Goal: Information Seeking & Learning: Check status

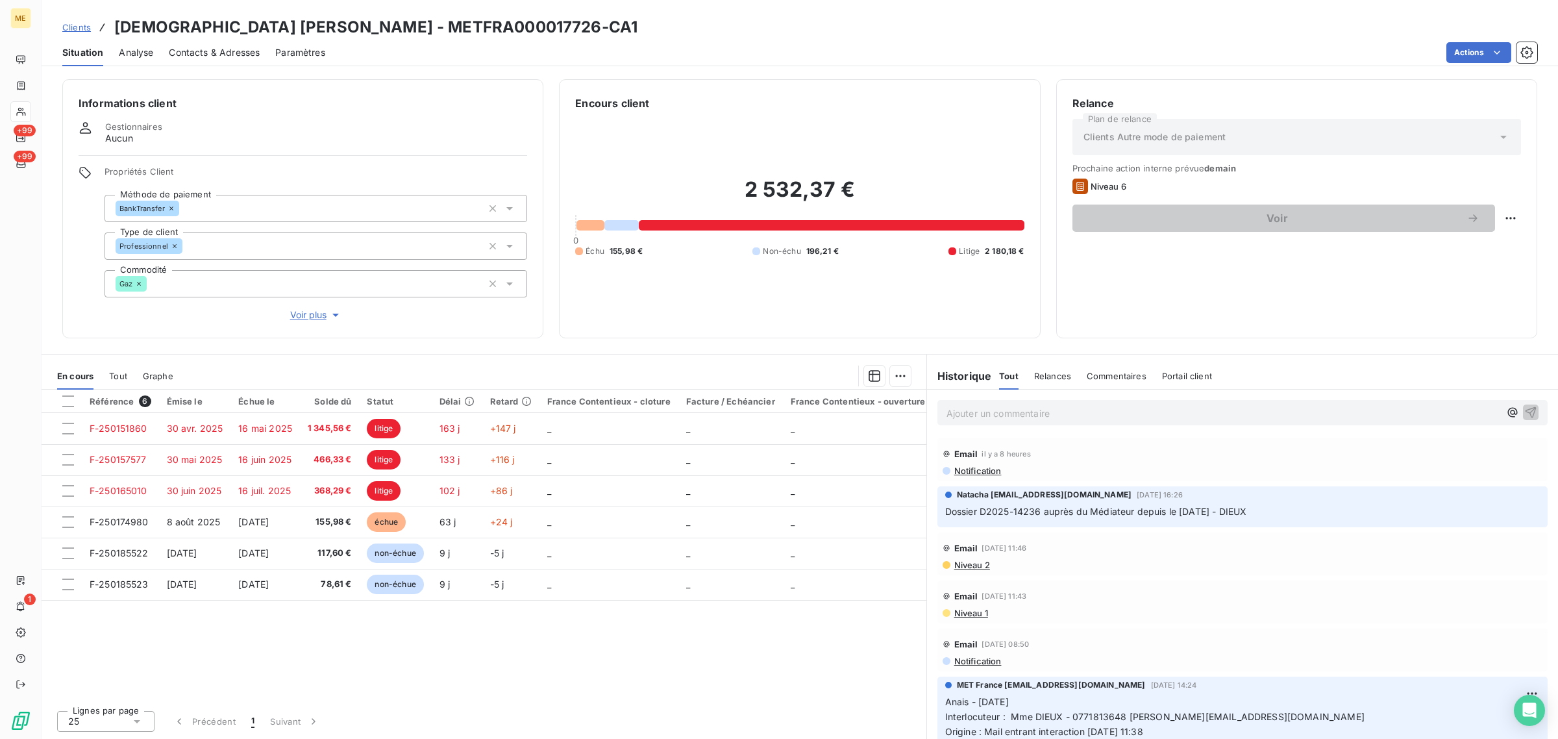
scroll to position [2640, 0]
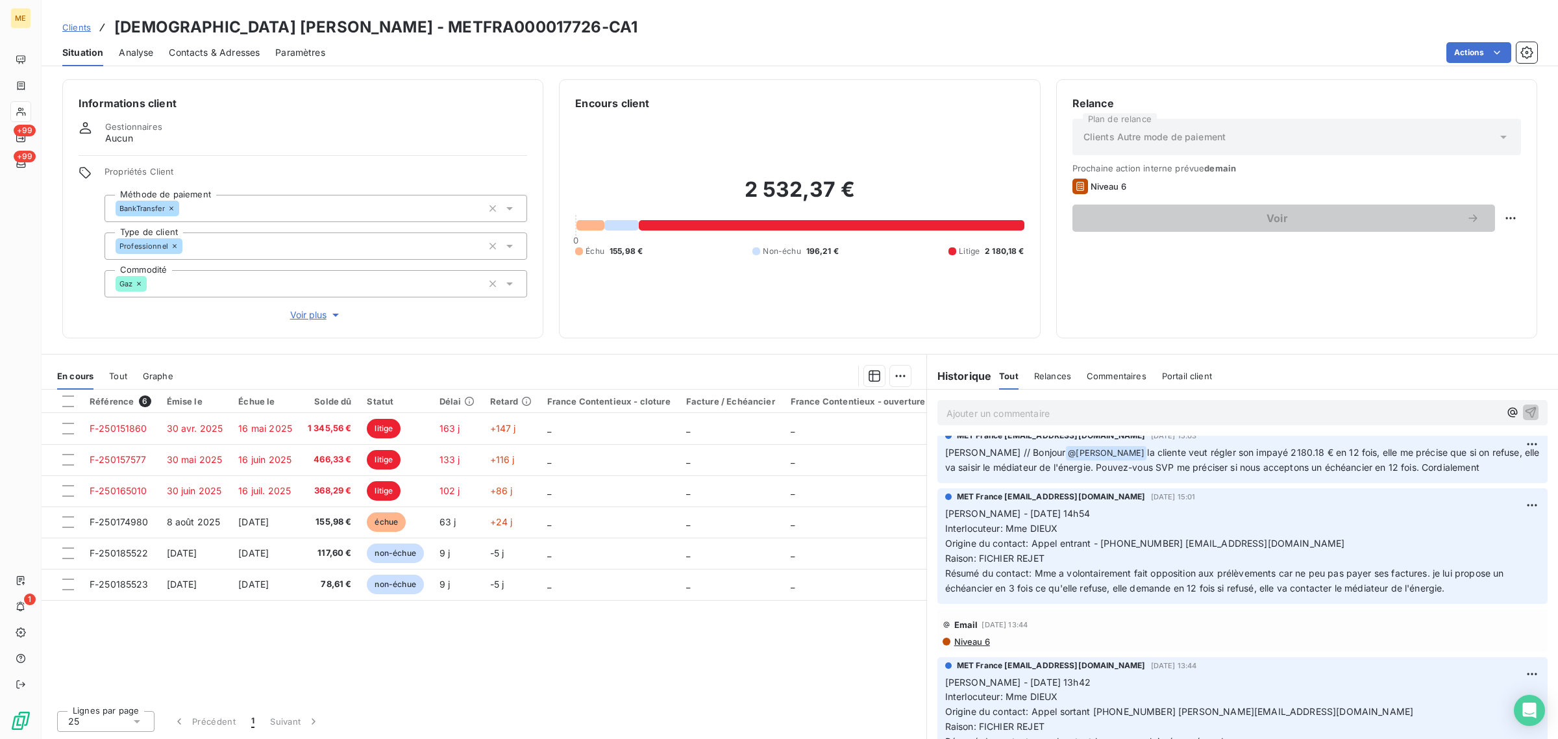
click at [1061, 660] on span "MET France [EMAIL_ADDRESS][DOMAIN_NAME]" at bounding box center [1051, 666] width 189 height 12
click at [806, 651] on div "Référence 6 Émise le Échue le Solde dû Statut Délai Retard France Contentieux -…" at bounding box center [484, 545] width 885 height 310
click at [1378, 615] on div "Email [DATE] 13:44" at bounding box center [1243, 624] width 600 height 21
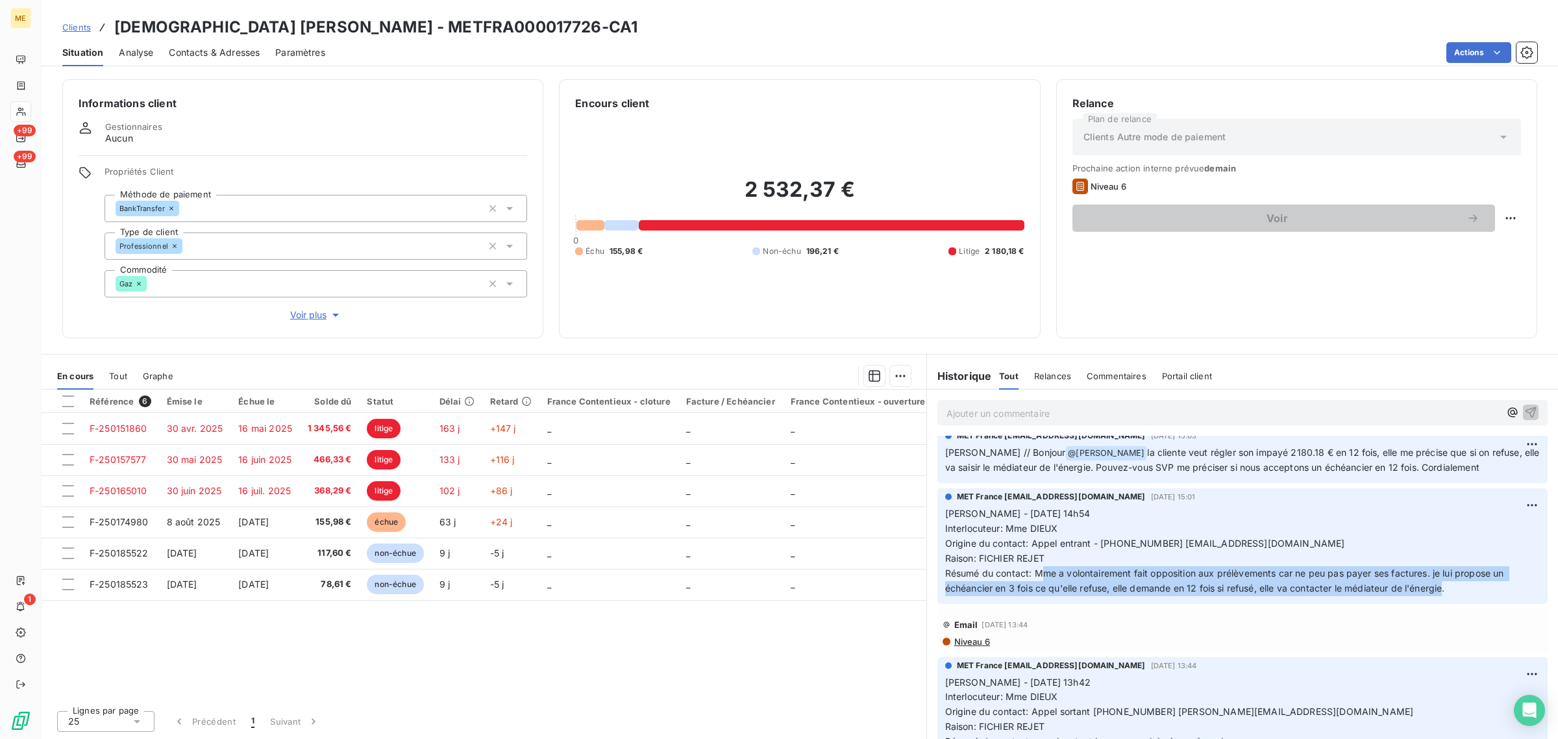
drag, startPoint x: 1043, startPoint y: 552, endPoint x: 1448, endPoint y: 573, distance: 405.7
click at [1448, 573] on span "Résumé du contact: Mme a volontairement fait opposition aux prélèvements car ne…" at bounding box center [1226, 580] width 562 height 26
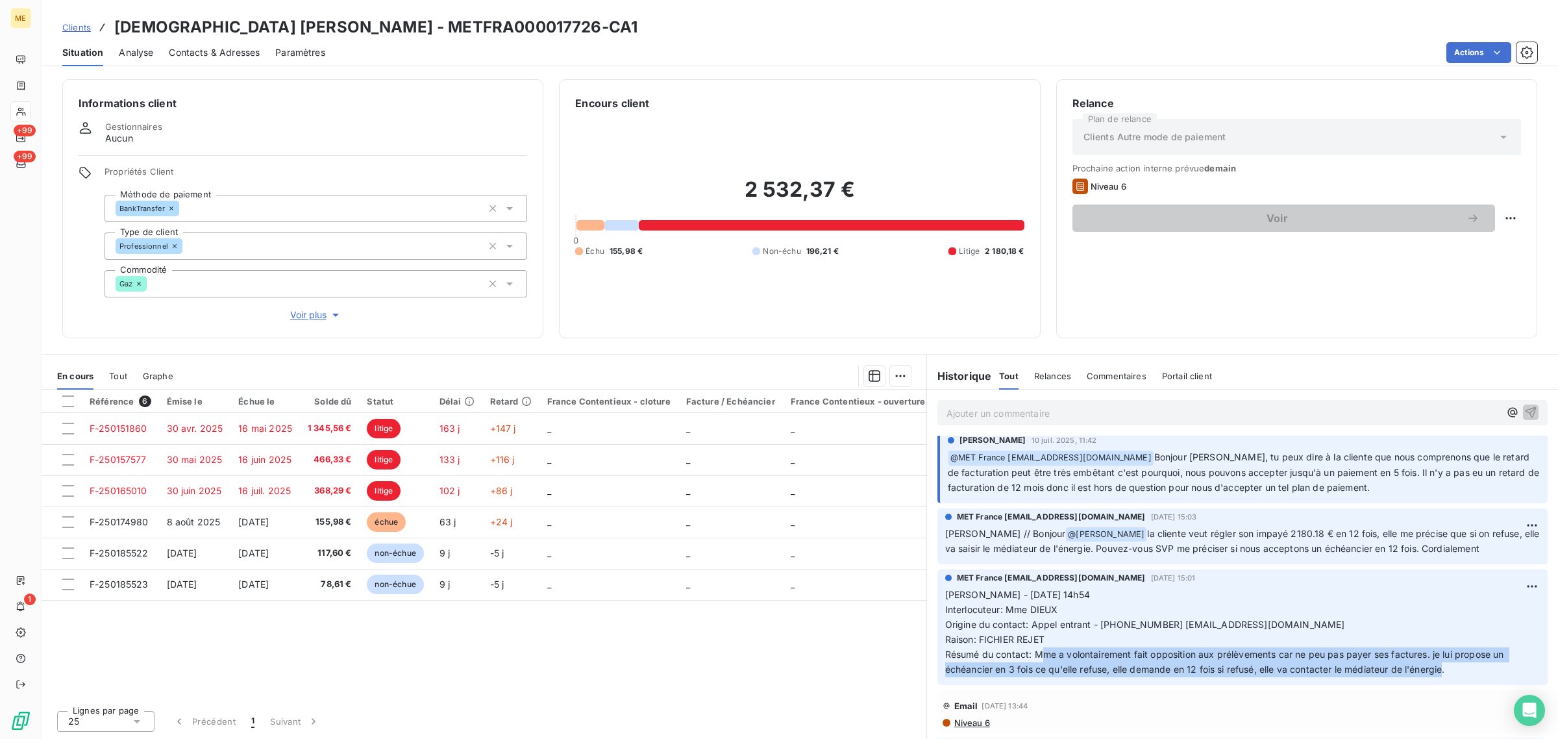
drag, startPoint x: 1110, startPoint y: 514, endPoint x: 1478, endPoint y: 536, distance: 368.7
click at [1478, 536] on p "[PERSON_NAME] // Bonjour @ [PERSON_NAME] la cliente veut régler son impayé 2180…" at bounding box center [1242, 542] width 595 height 31
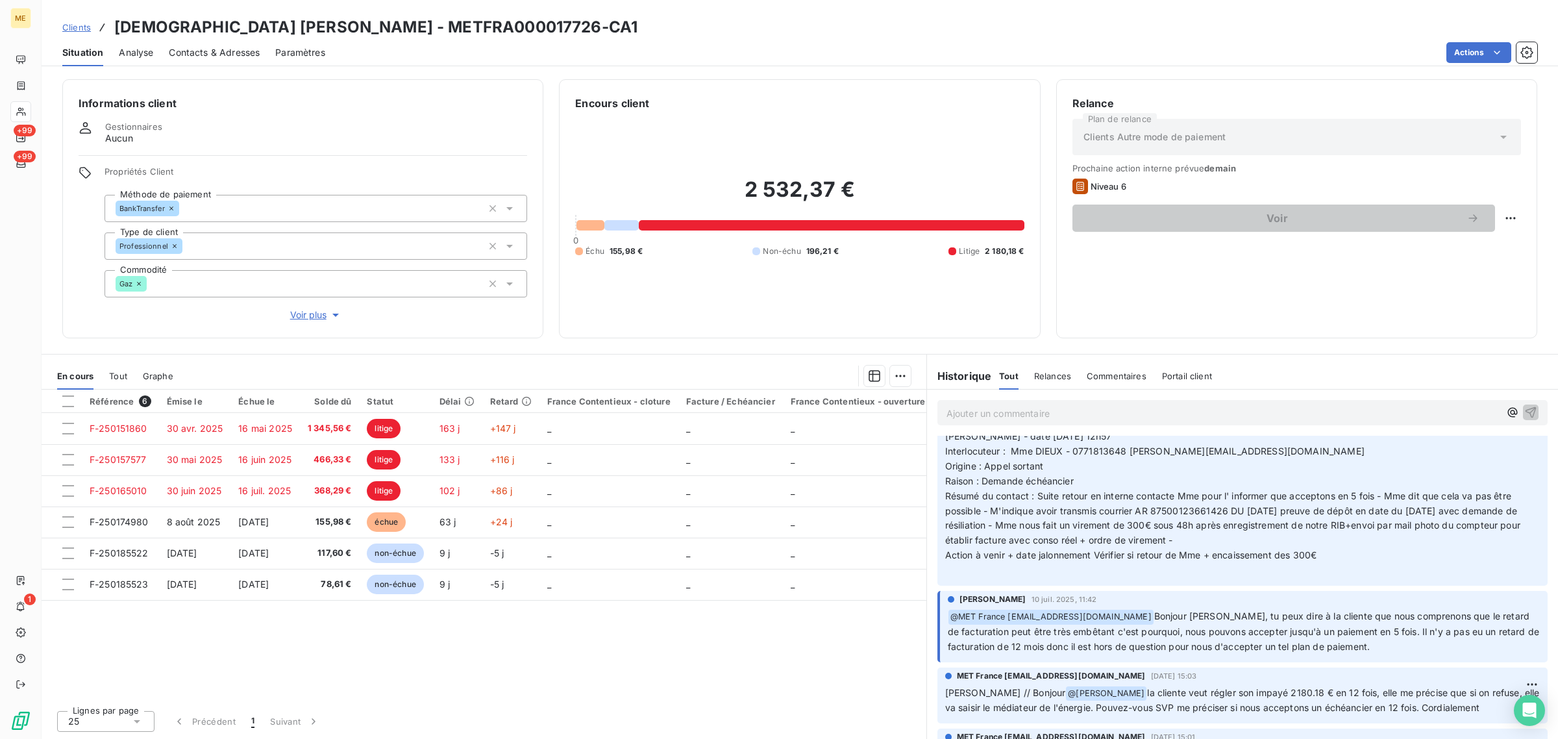
scroll to position [2397, 0]
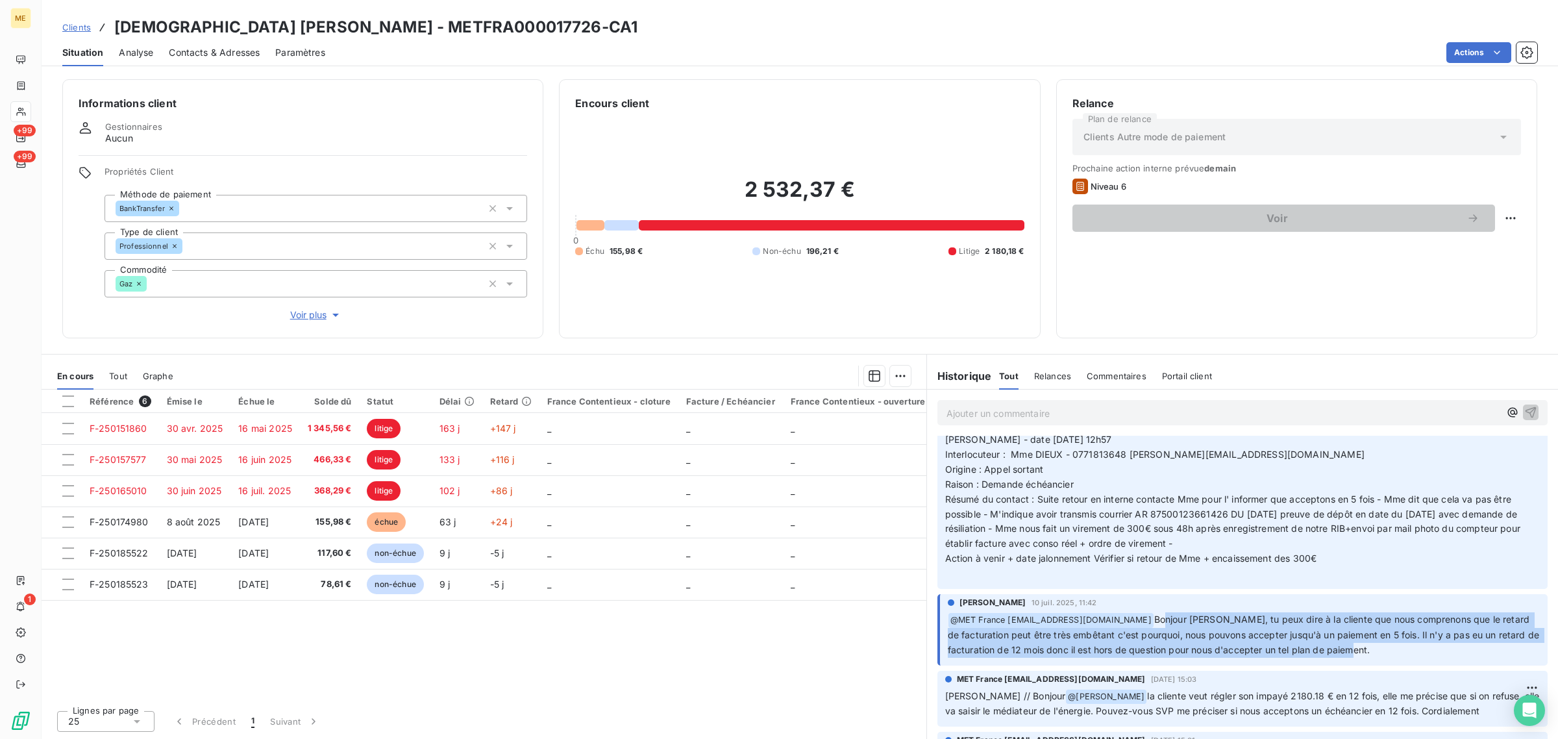
drag, startPoint x: 1160, startPoint y: 597, endPoint x: 1404, endPoint y: 628, distance: 246.1
click at [1404, 628] on p "﻿ @ MET [GEOGRAPHIC_DATA] [EMAIL_ADDRESS][DOMAIN_NAME] Bonjour [PERSON_NAME], t…" at bounding box center [1244, 634] width 592 height 45
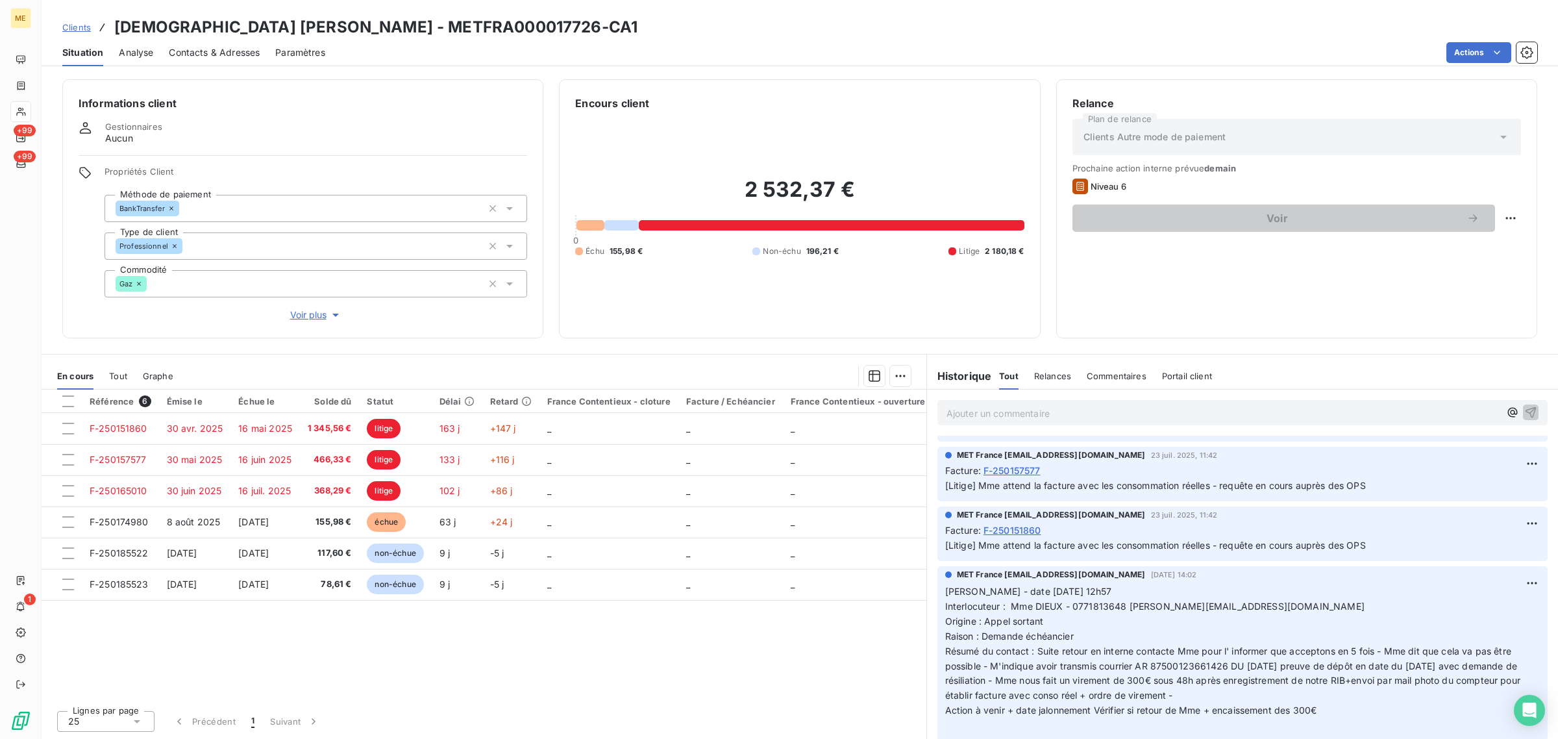
scroll to position [2235, 0]
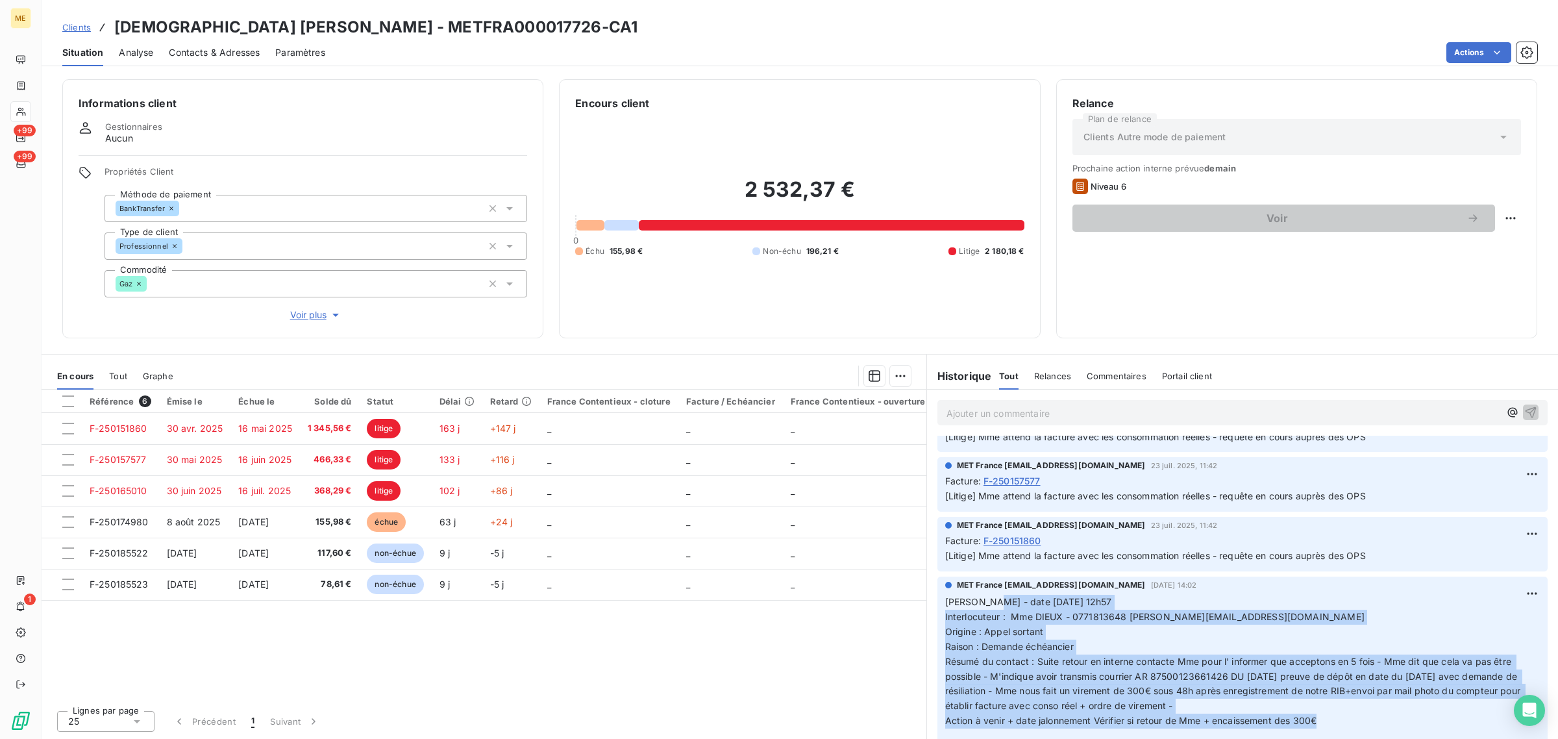
drag, startPoint x: 984, startPoint y: 583, endPoint x: 1335, endPoint y: 700, distance: 370.8
click at [1335, 700] on p "[PERSON_NAME] - date [DATE] 12h57 Interlocuteur : Mme DIEUX - 0771813648 [PERSO…" at bounding box center [1242, 669] width 595 height 149
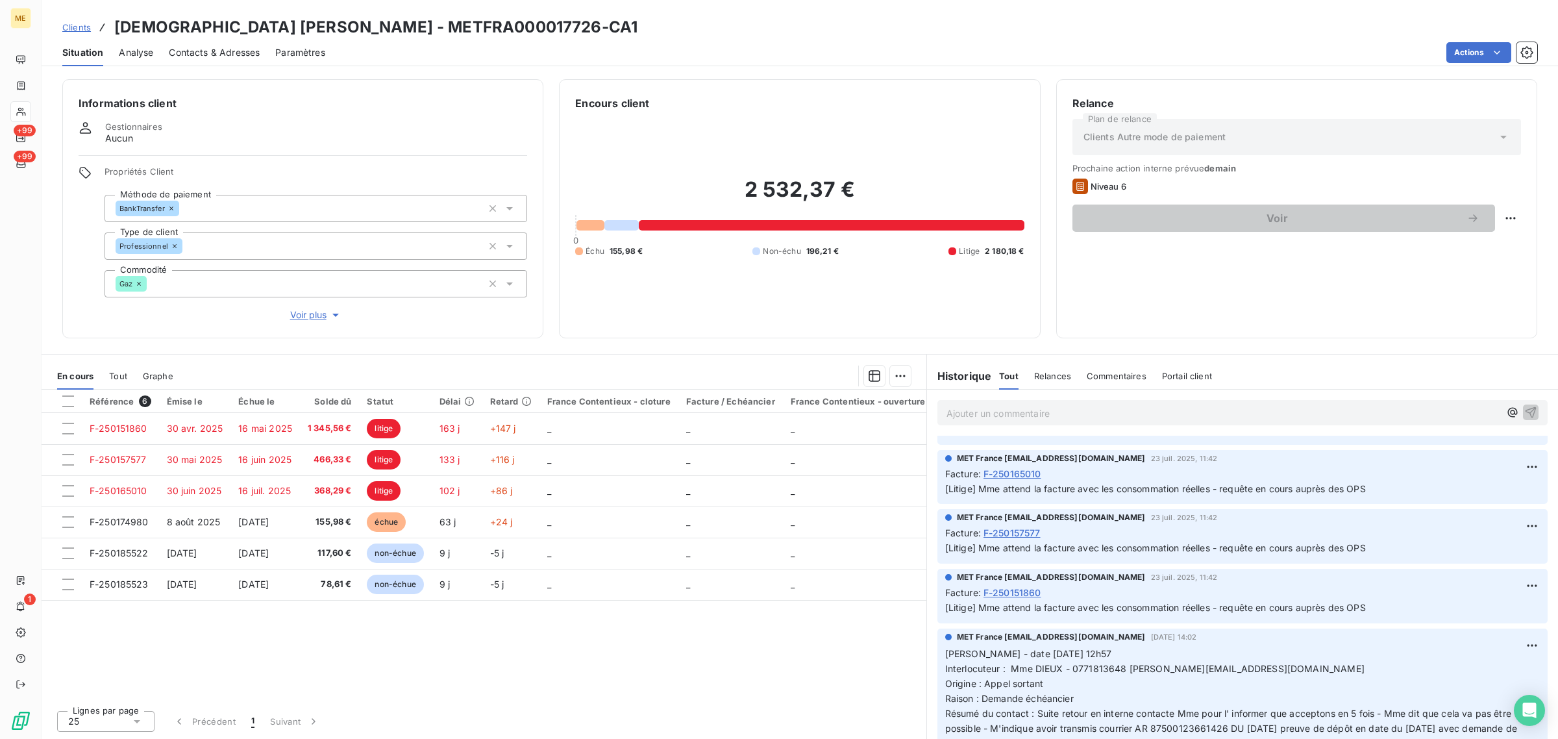
scroll to position [2153, 0]
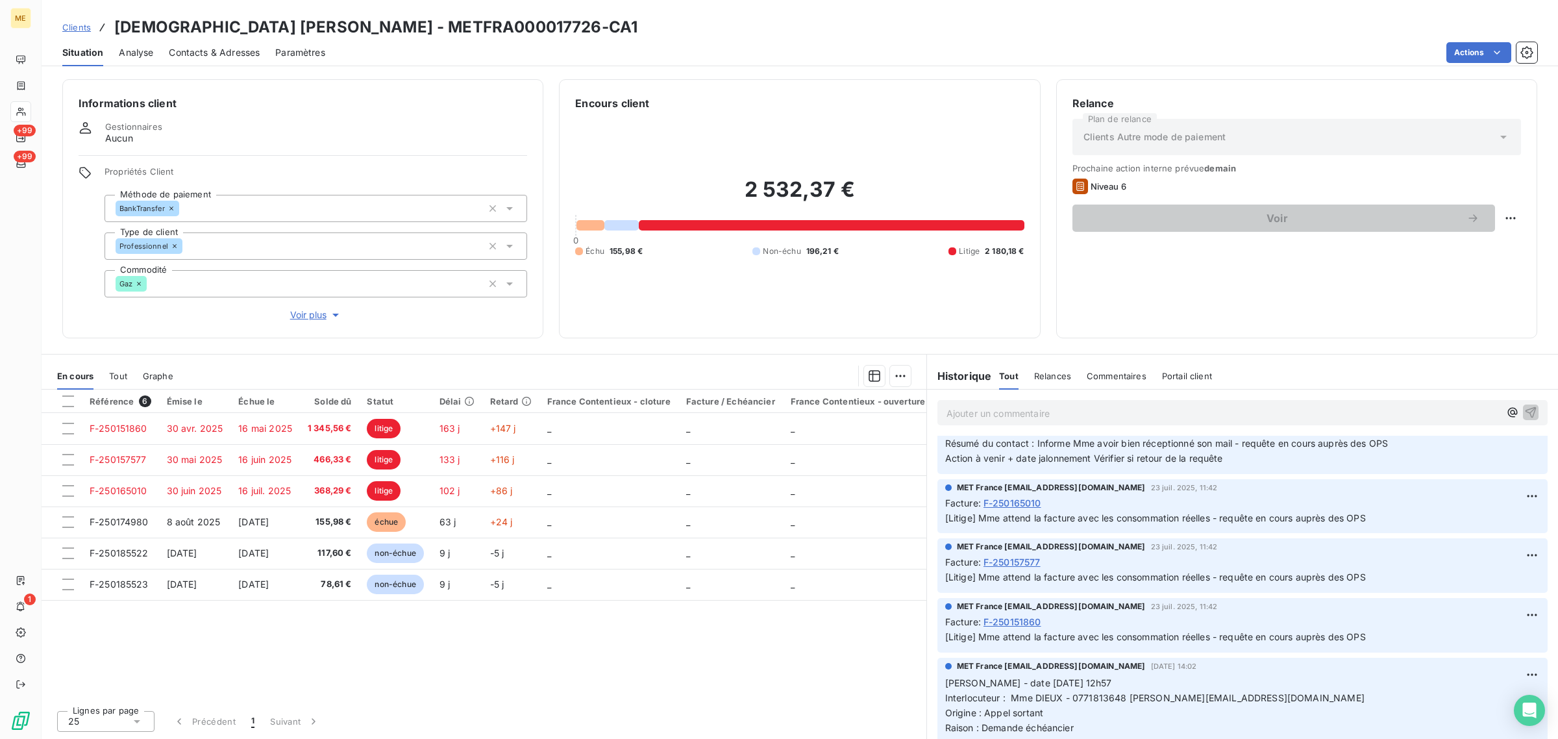
drag, startPoint x: 1001, startPoint y: 617, endPoint x: 1380, endPoint y: 625, distance: 379.2
click at [1380, 630] on p "[Litige] Mme attend la facture avec les consommation réelles - requête en cours…" at bounding box center [1242, 637] width 595 height 15
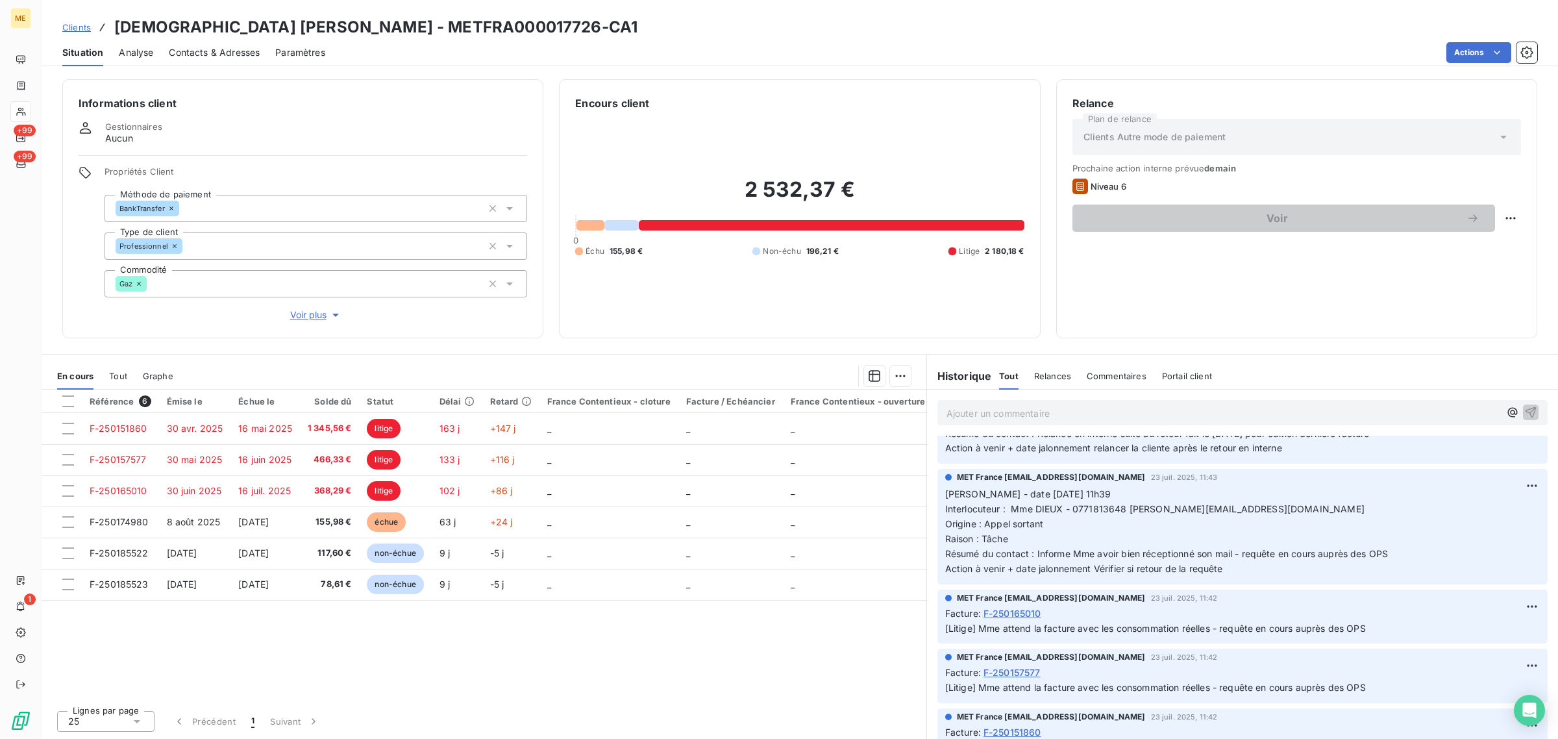
scroll to position [1991, 0]
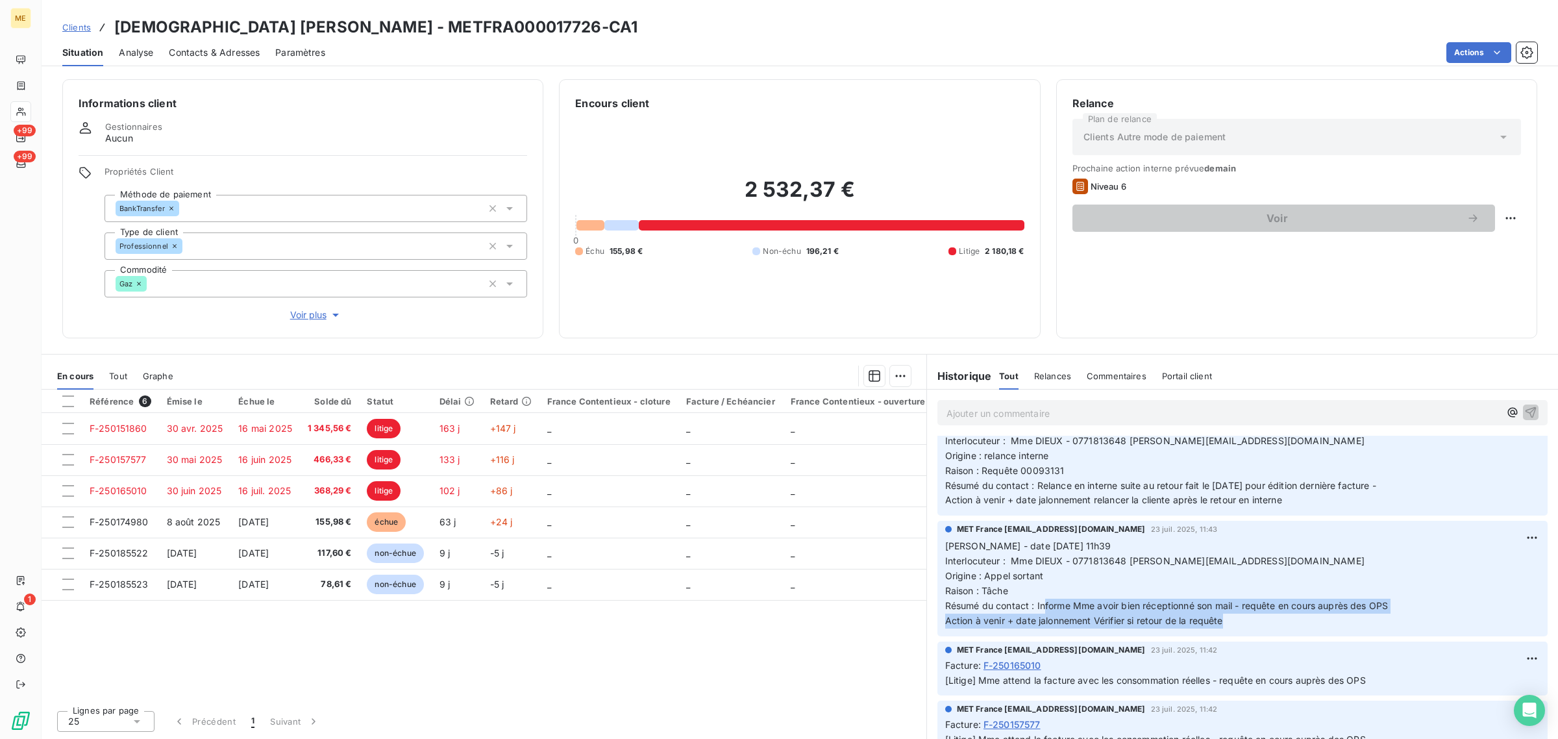
drag, startPoint x: 1047, startPoint y: 588, endPoint x: 1228, endPoint y: 601, distance: 182.2
click at [1228, 601] on p "[PERSON_NAME] - date [DATE] 11h39 Interlocuteur : Mme DIEUX - 0771813648 [PERSO…" at bounding box center [1242, 583] width 595 height 89
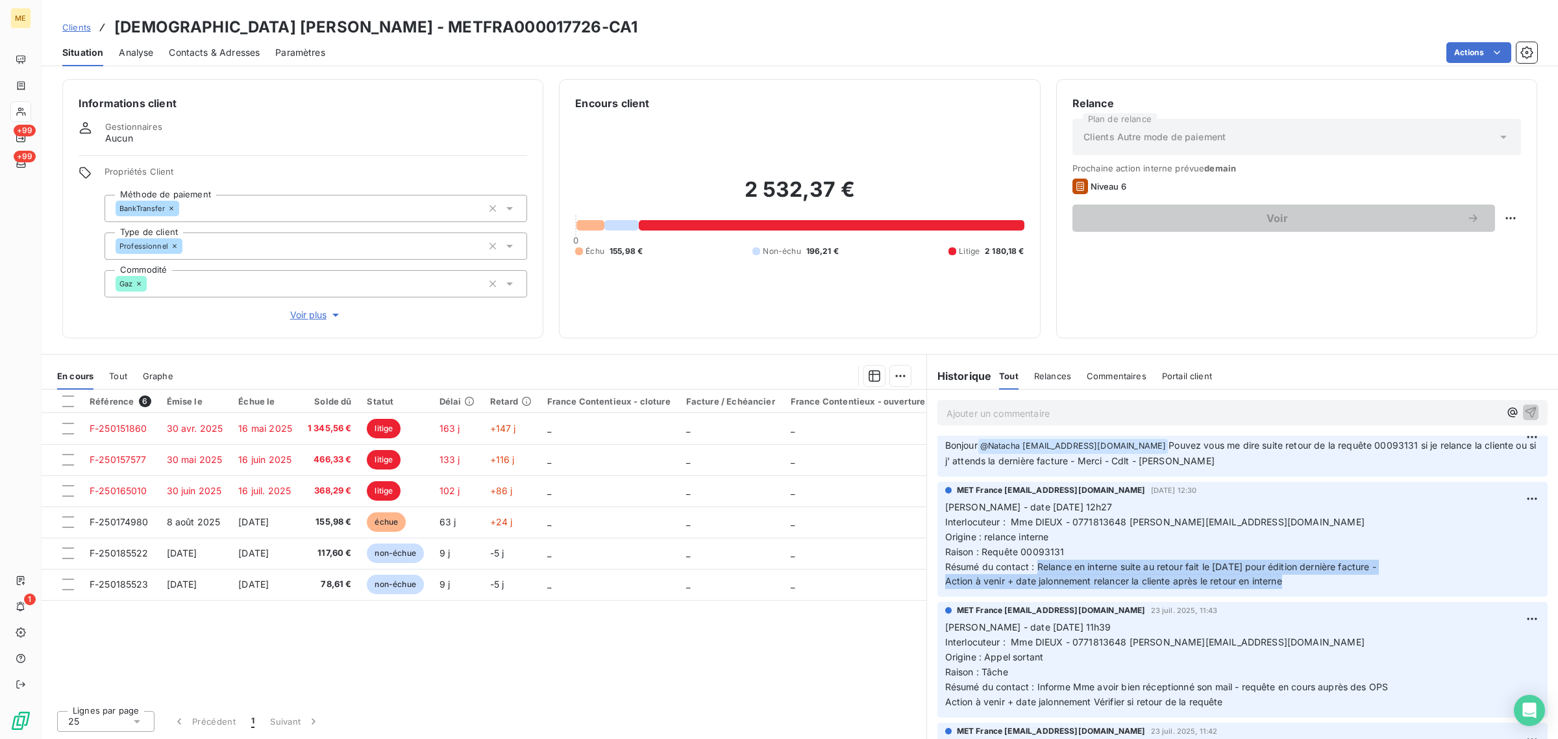
drag, startPoint x: 1080, startPoint y: 555, endPoint x: 1369, endPoint y: 562, distance: 289.0
click at [1369, 562] on p "[PERSON_NAME] - date [DATE] 12h27 Interlocuteur : Mme DIEUX - 0771813648 [PERSO…" at bounding box center [1242, 544] width 595 height 89
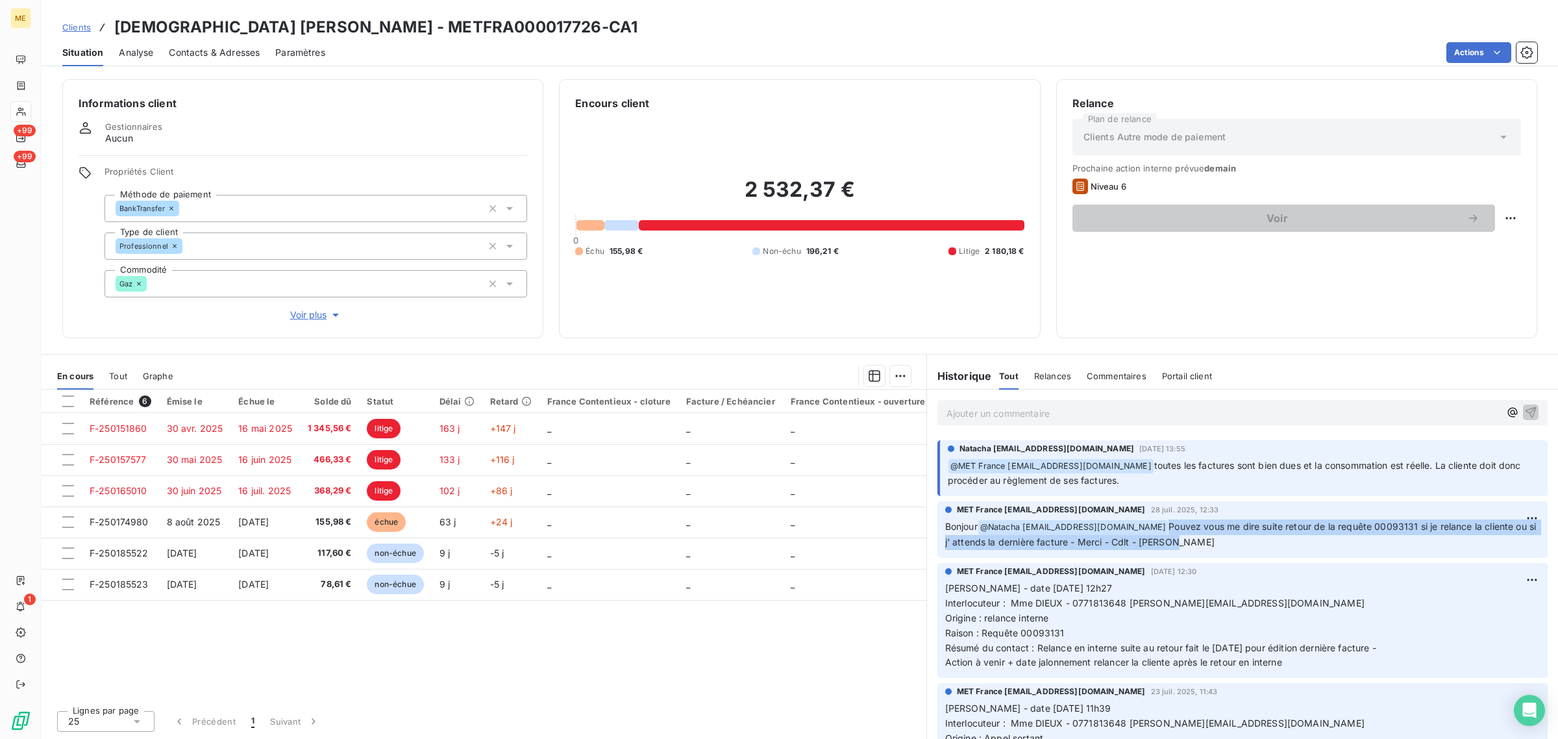
drag, startPoint x: 1137, startPoint y: 513, endPoint x: 1167, endPoint y: 525, distance: 32.1
click at [1167, 525] on p "Bonjour @ Natacha [EMAIL_ADDRESS][DOMAIN_NAME] Pouvez vous me dire suite retour…" at bounding box center [1242, 534] width 595 height 31
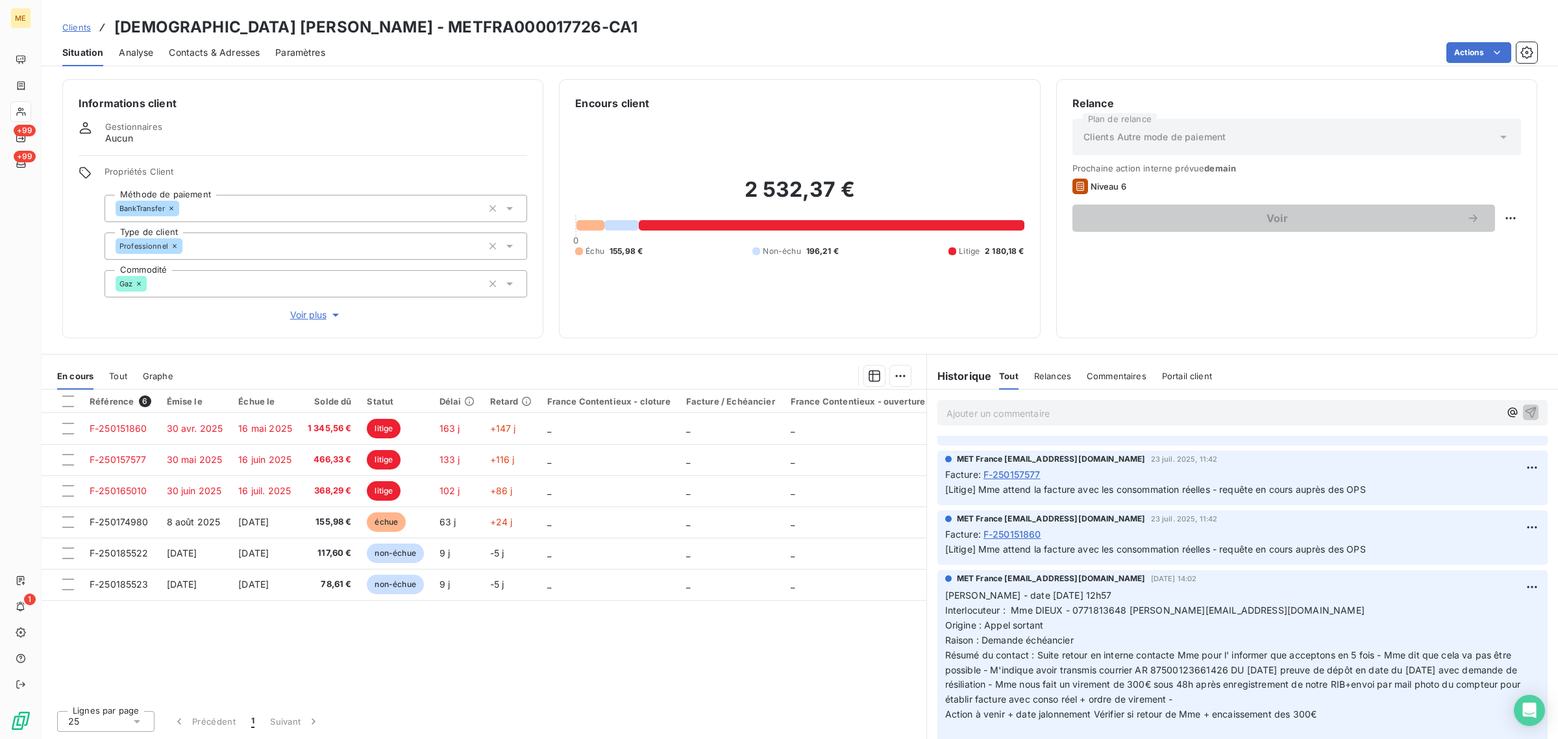
scroll to position [2235, 0]
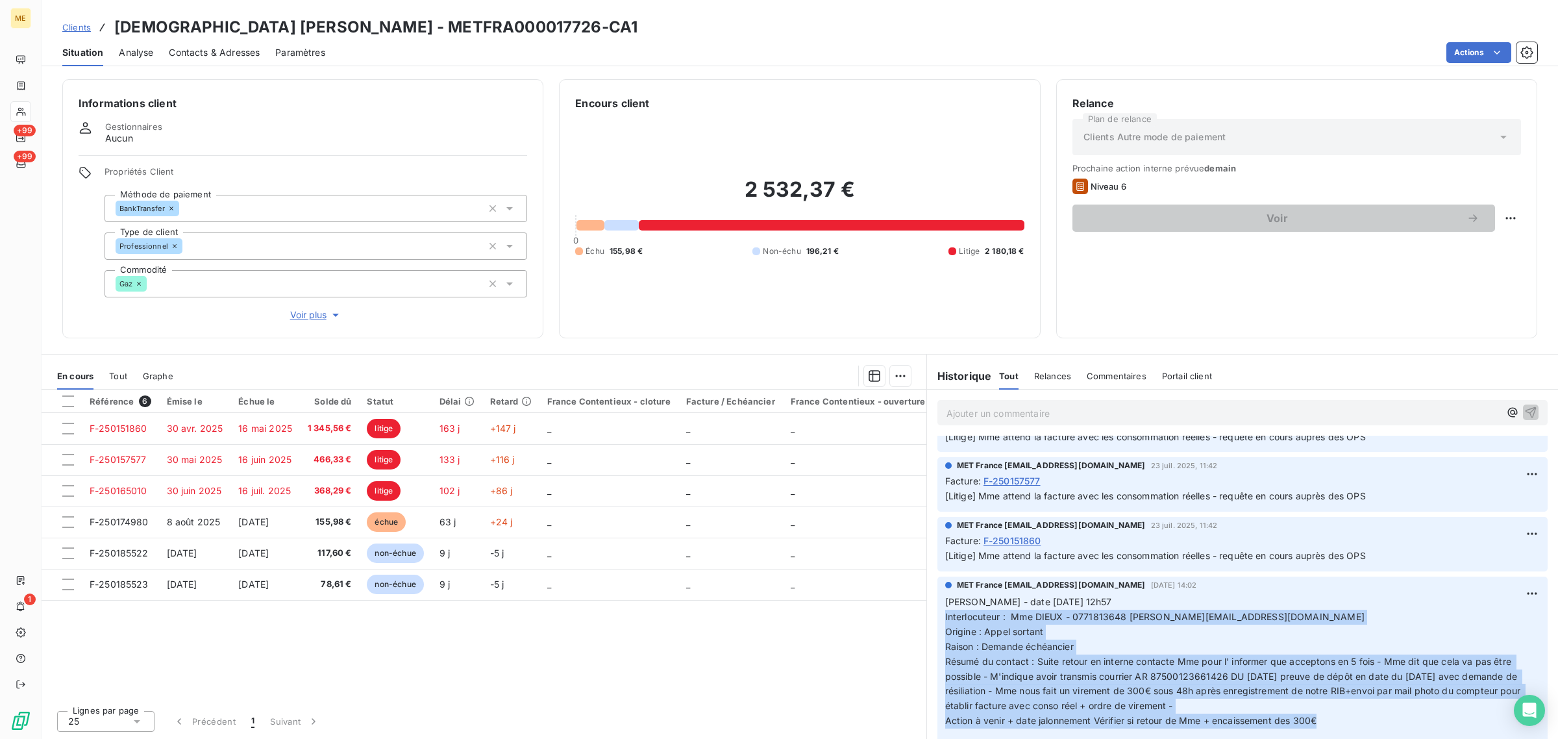
drag, startPoint x: 1324, startPoint y: 699, endPoint x: 946, endPoint y: 595, distance: 392.5
click at [946, 595] on p "[PERSON_NAME] - date [DATE] 12h57 Interlocuteur : Mme DIEUX - 0771813648 [PERSO…" at bounding box center [1242, 669] width 595 height 149
click at [1158, 615] on p "[PERSON_NAME] - date [DATE] 12h57 Interlocuteur : Mme DIEUX - 0771813648 [PERSO…" at bounding box center [1242, 669] width 595 height 149
drag, startPoint x: 1321, startPoint y: 702, endPoint x: 946, endPoint y: 589, distance: 391.7
click at [946, 595] on p "[PERSON_NAME] - date [DATE] 12h57 Interlocuteur : Mme DIEUX - 0771813648 [PERSO…" at bounding box center [1242, 669] width 595 height 149
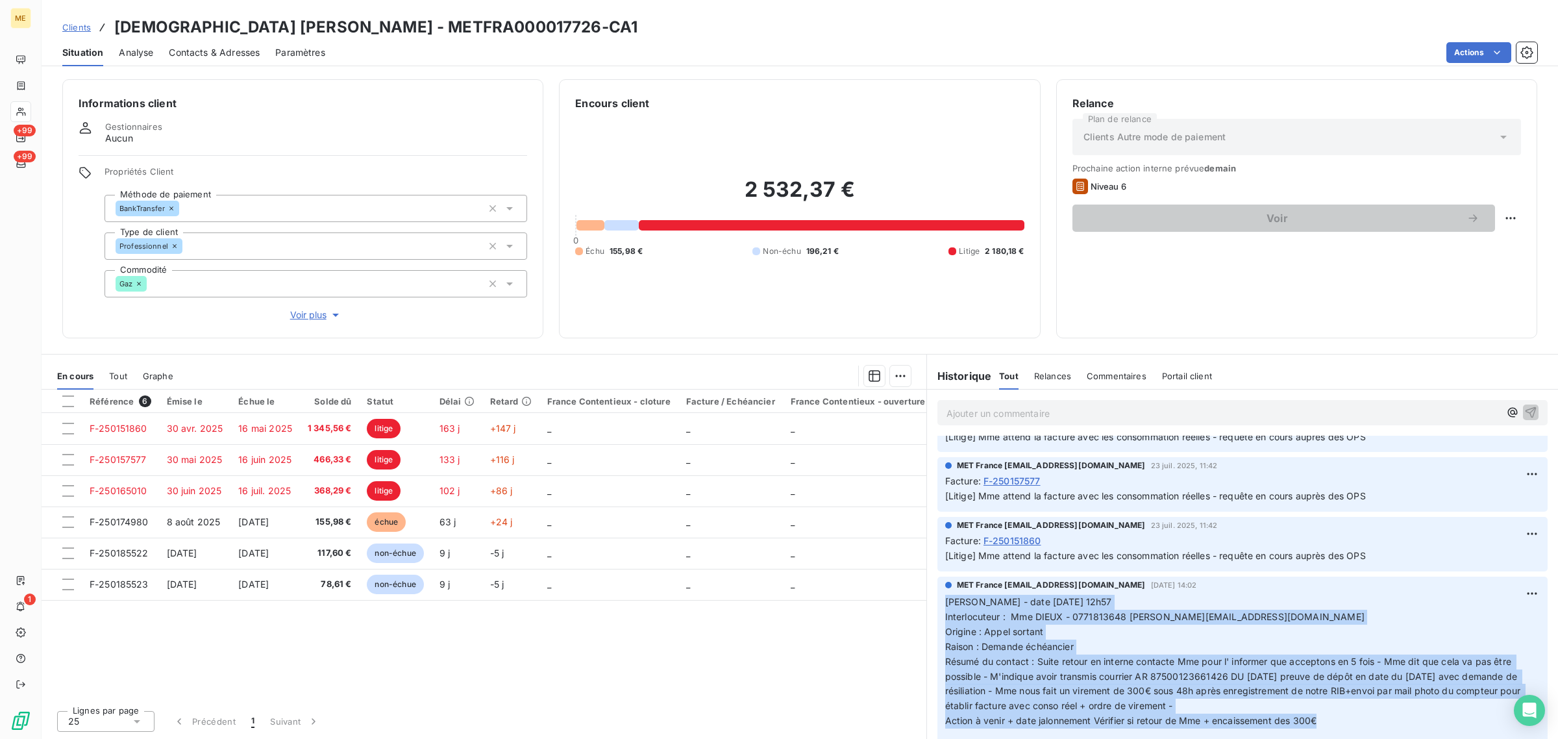
click at [1341, 702] on p "[PERSON_NAME] - date [DATE] 12h57 Interlocuteur : Mme DIEUX - 0771813648 [PERSO…" at bounding box center [1242, 669] width 595 height 149
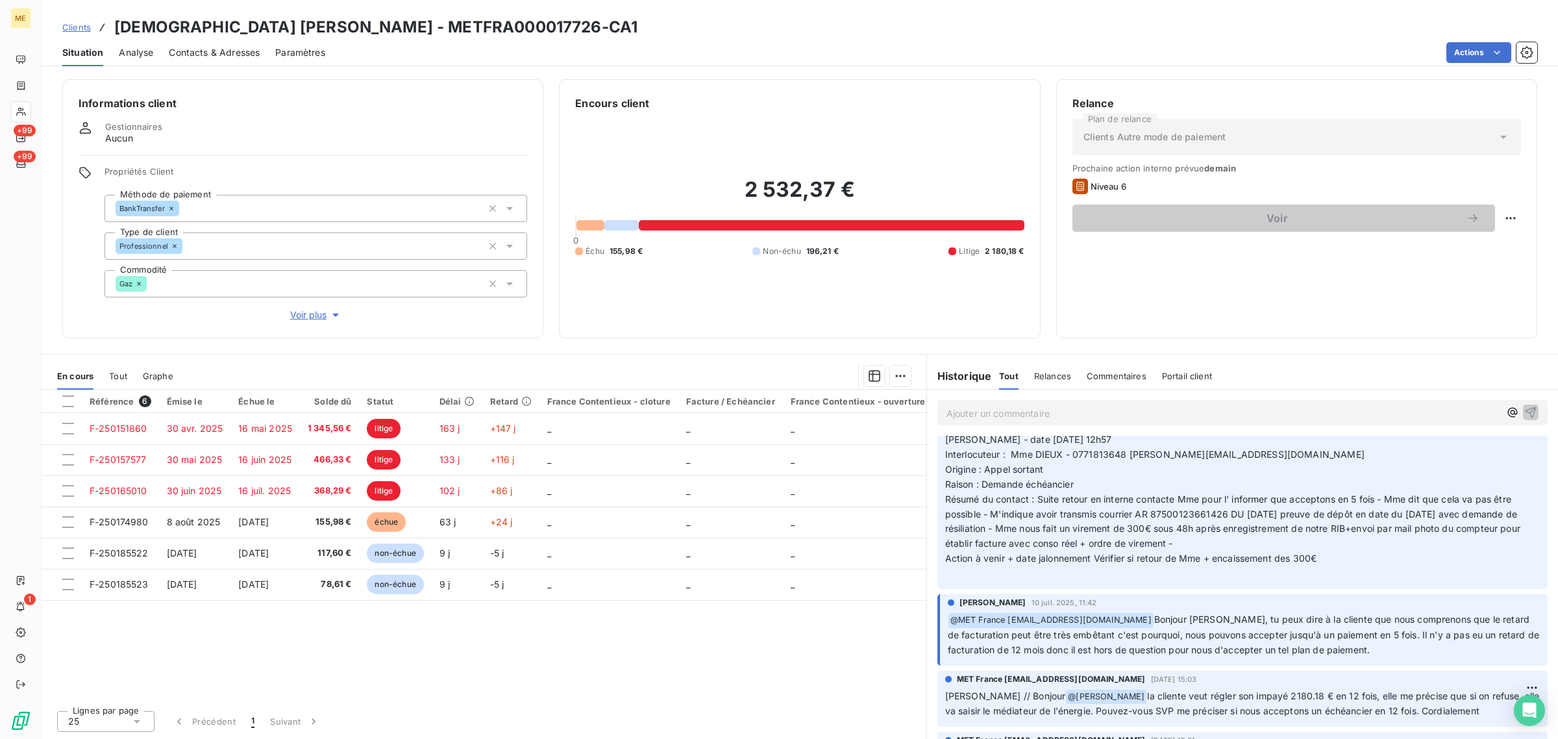
scroll to position [2316, 0]
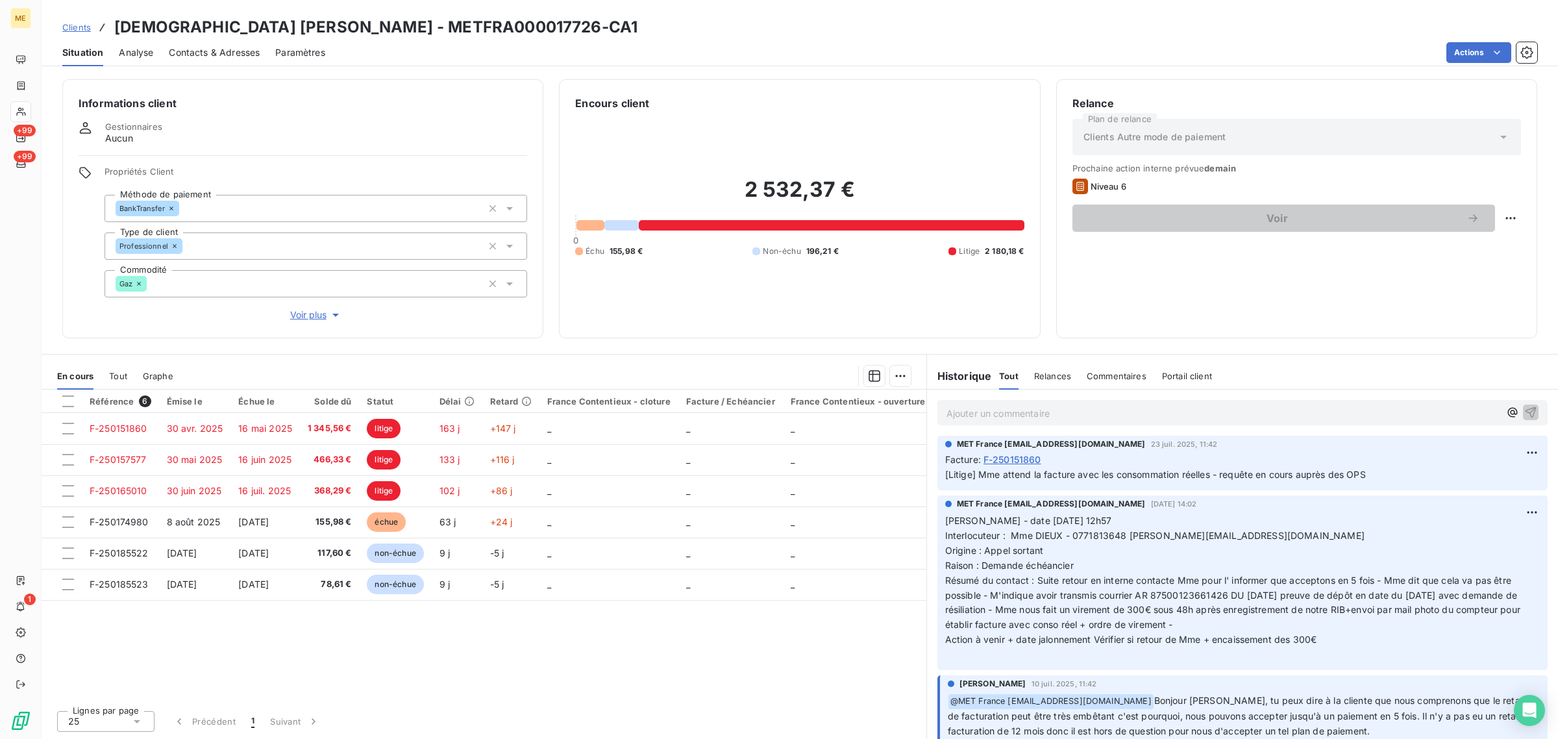
click at [771, 671] on div "Référence 6 Émise le Échue le Solde dû Statut Délai Retard France Contentieux -…" at bounding box center [484, 545] width 885 height 310
click at [1106, 312] on div "Relance Plan de relance Clients Autre mode de paiement Prochaine action interne…" at bounding box center [1297, 208] width 449 height 227
click at [704, 334] on div "Encours client 2 532,37 € 0 Échu 155,98 € Non-échu 196,21 € Litige 2 180,18 €" at bounding box center [799, 208] width 481 height 259
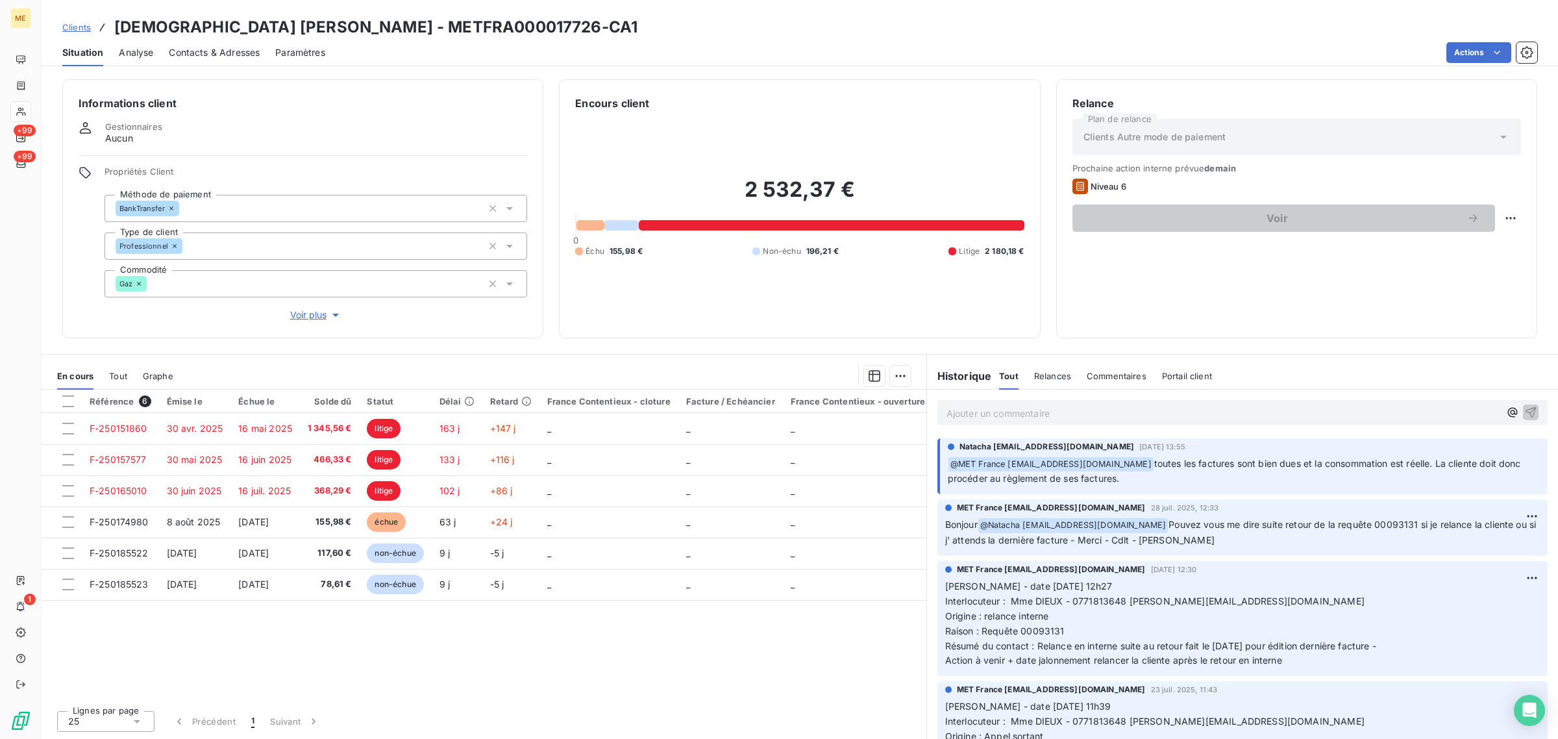
scroll to position [1867, 0]
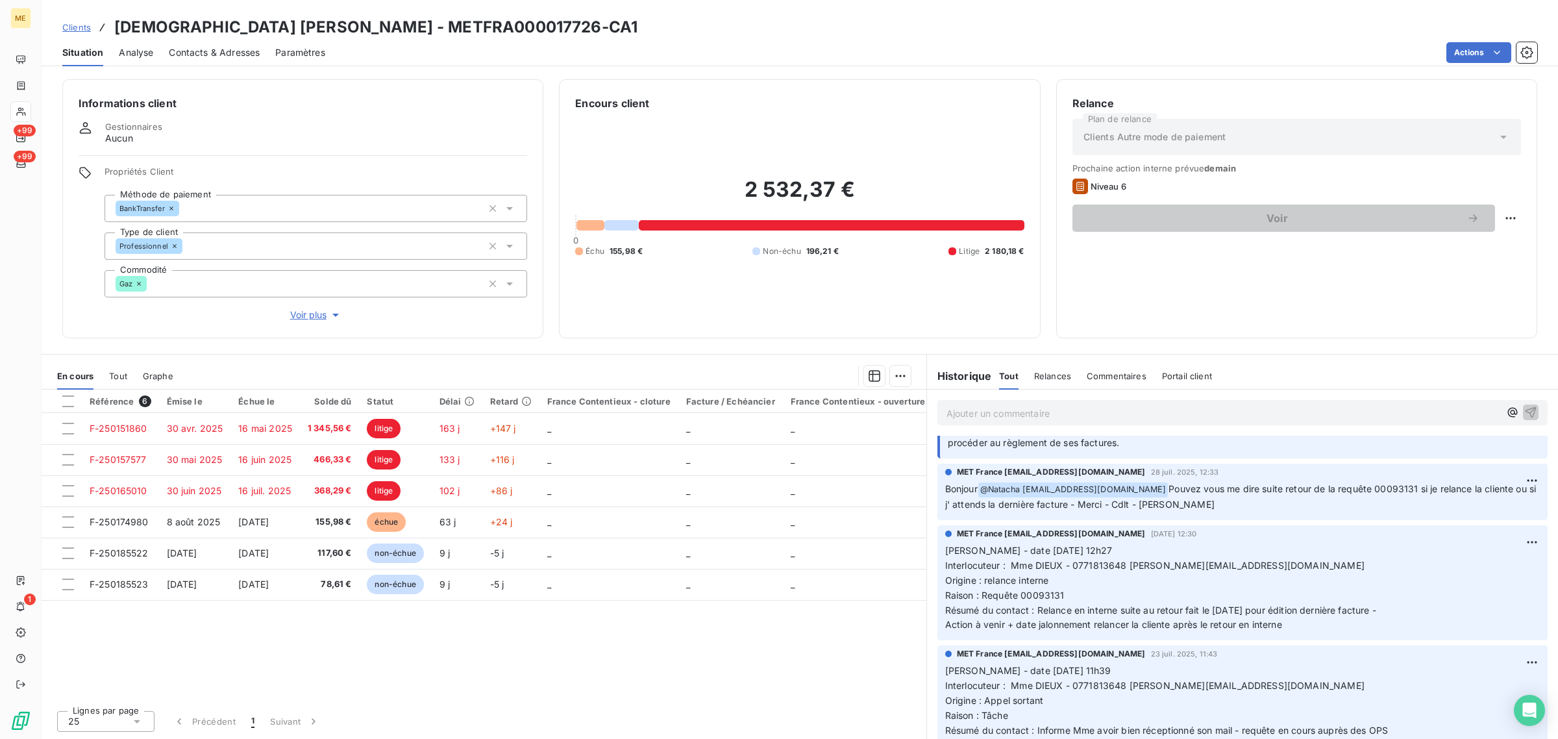
drag, startPoint x: 1034, startPoint y: 592, endPoint x: 1401, endPoint y: 597, distance: 366.8
click at [1376, 604] on span "Résumé du contact : Relance en interne suite au retour fait le [DATE] pour édit…" at bounding box center [1160, 609] width 431 height 11
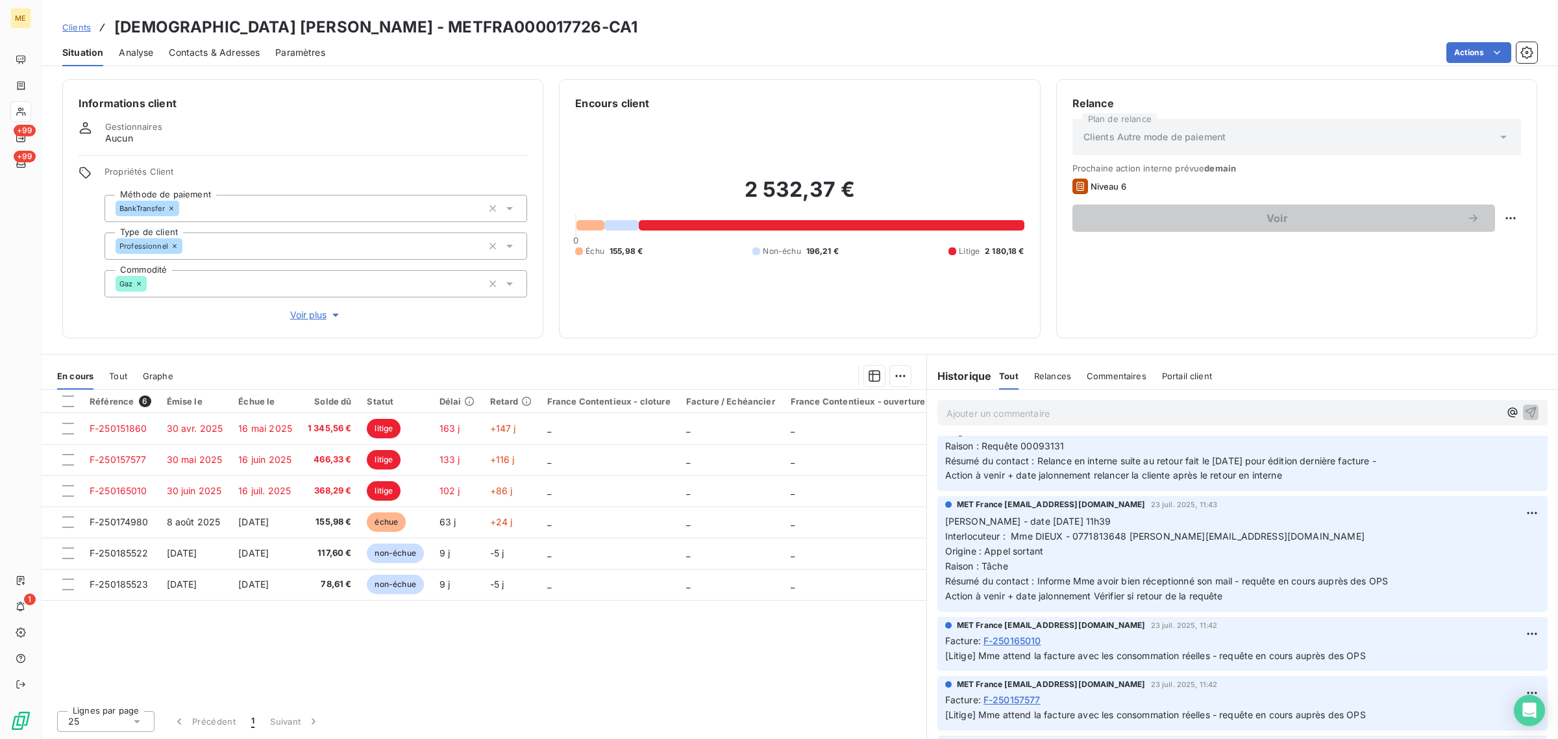
scroll to position [2029, 0]
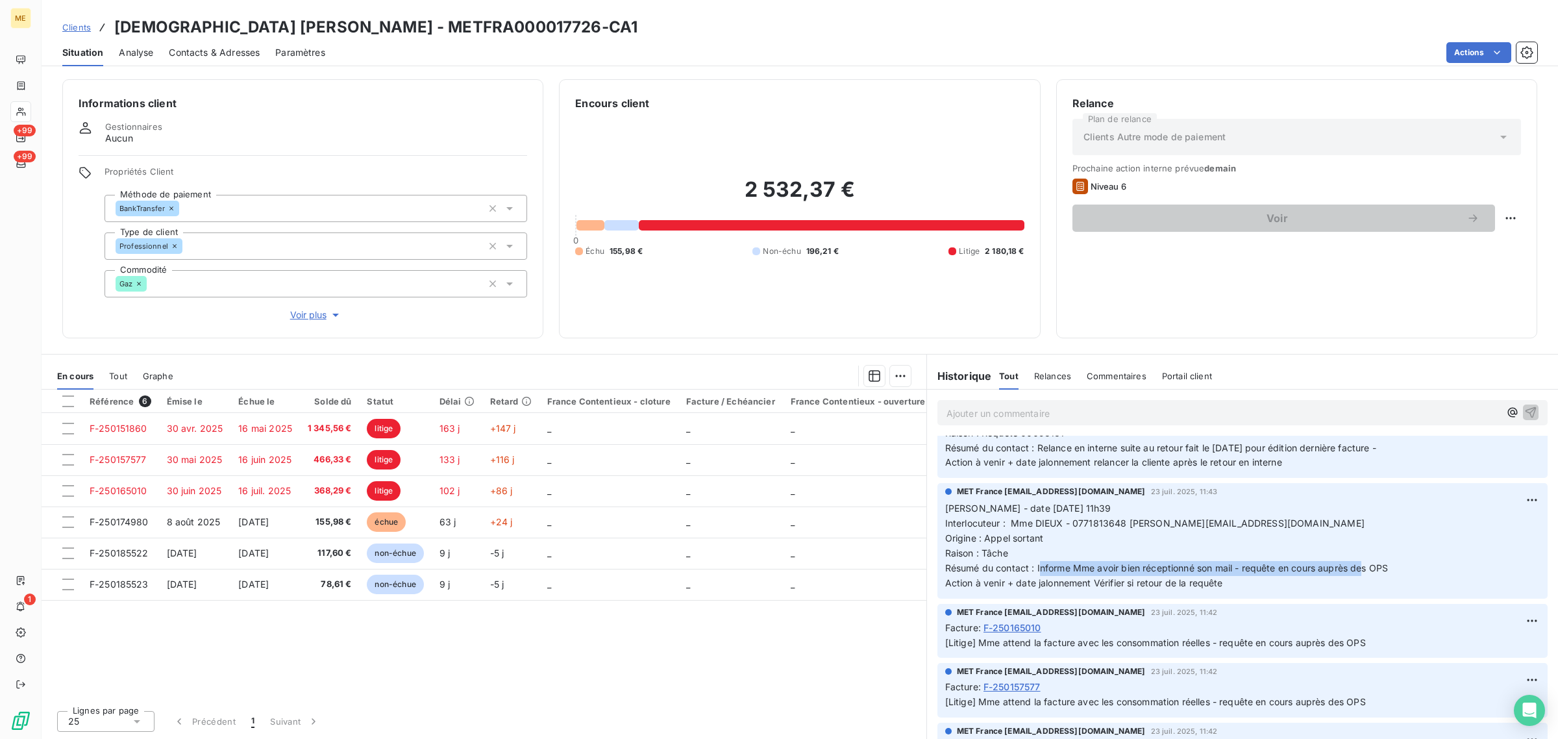
drag, startPoint x: 1041, startPoint y: 550, endPoint x: 1367, endPoint y: 552, distance: 325.9
click at [1367, 562] on span "Résumé du contact : Informe Mme avoir bien réceptionné son mail - requête en co…" at bounding box center [1166, 567] width 443 height 11
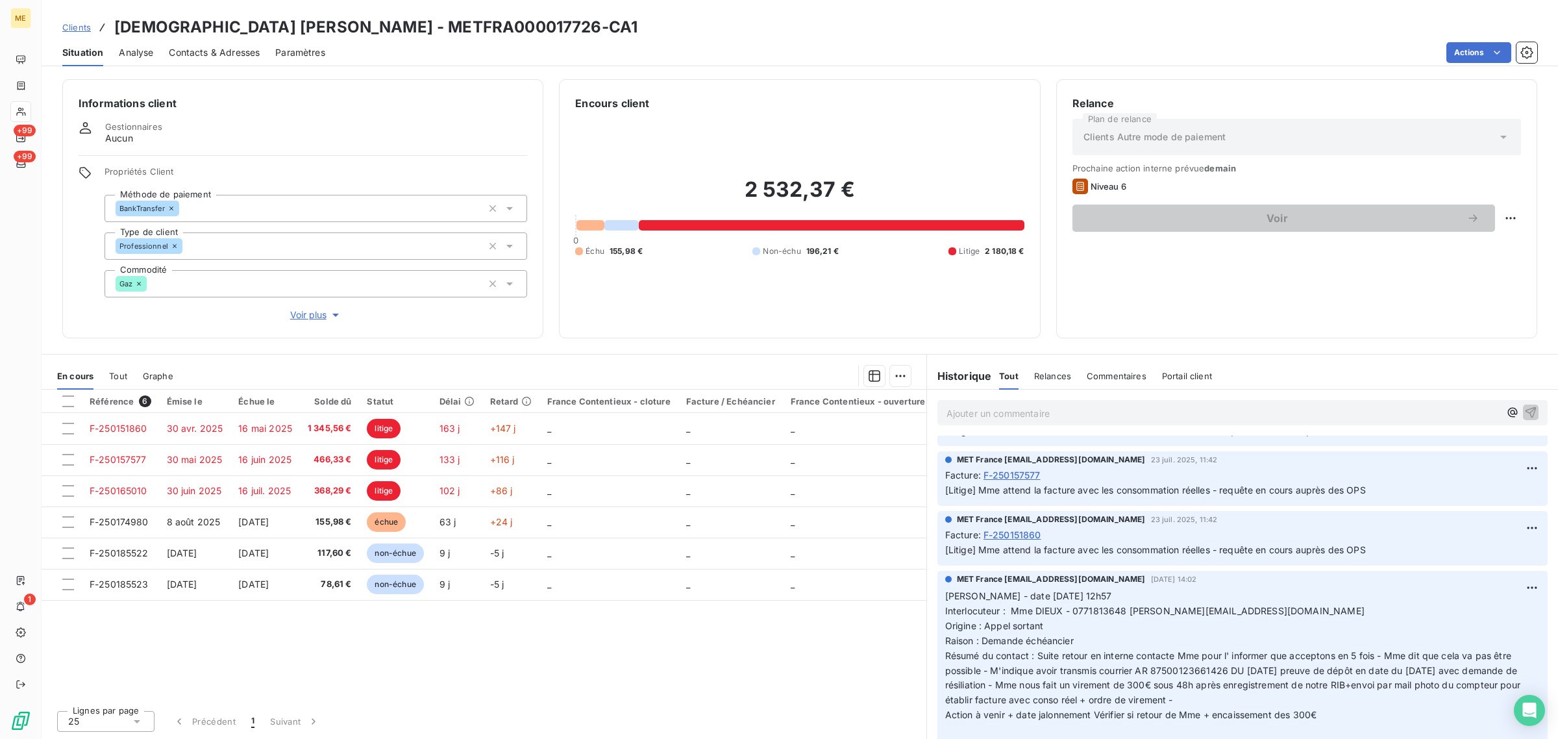
scroll to position [2272, 0]
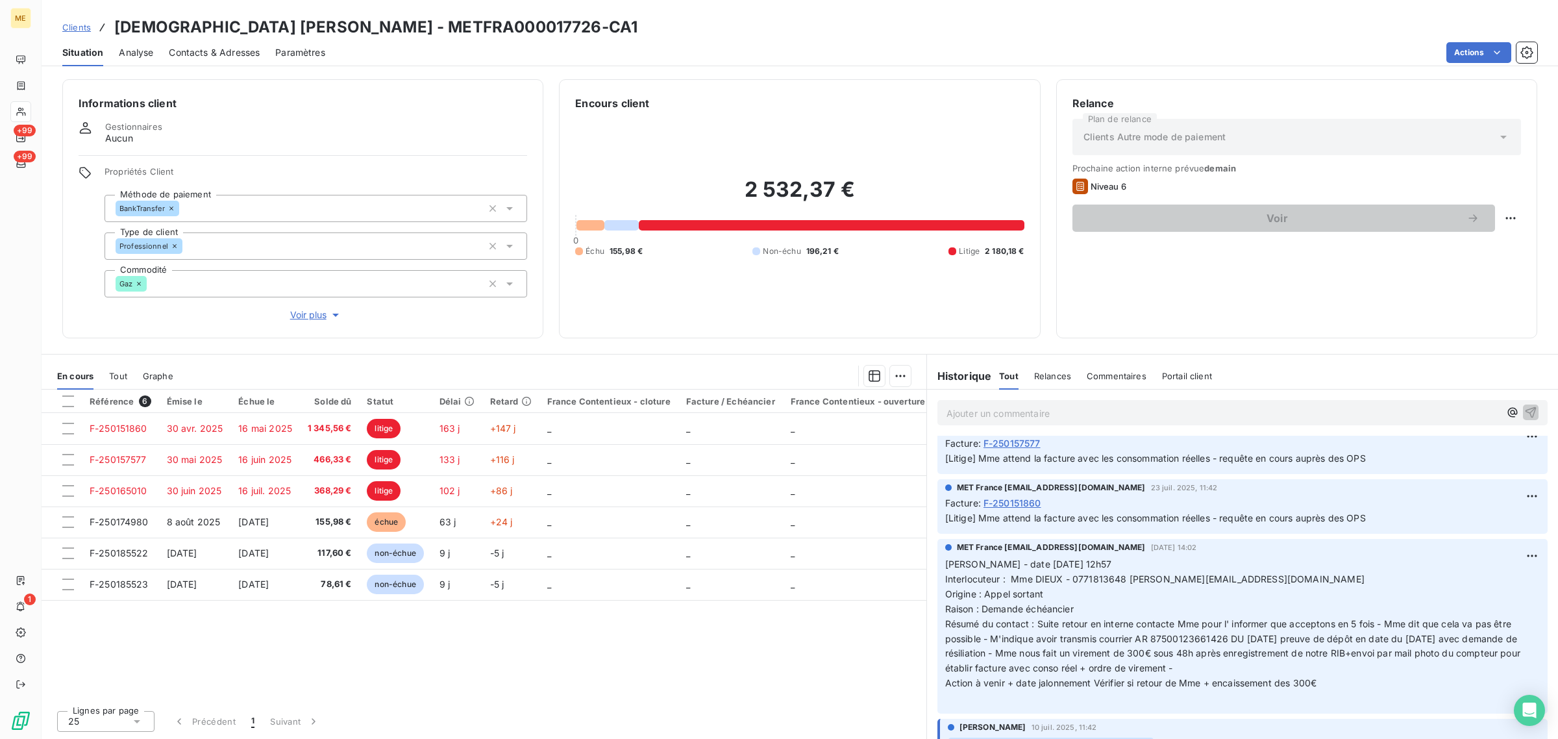
drag, startPoint x: 1048, startPoint y: 604, endPoint x: 1245, endPoint y: 647, distance: 201.3
click at [1245, 647] on p "[PERSON_NAME] - date [DATE] 12h57 Interlocuteur : Mme DIEUX - 0771813648 [PERSO…" at bounding box center [1242, 631] width 595 height 149
click at [1254, 654] on p "[PERSON_NAME] - date [DATE] 12h57 Interlocuteur : Mme DIEUX - 0771813648 [PERSO…" at bounding box center [1242, 631] width 595 height 149
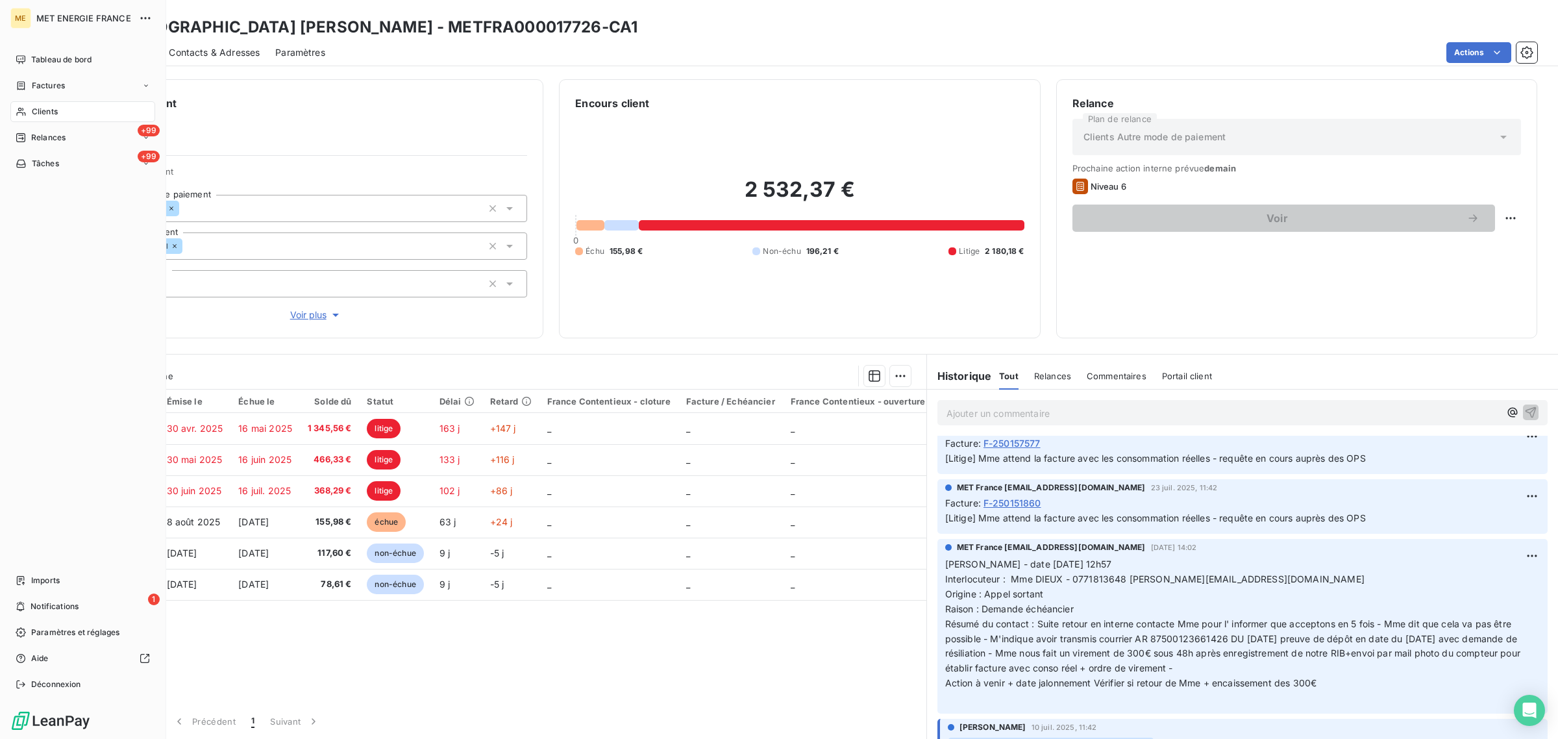
click at [27, 109] on div "Clients" at bounding box center [82, 111] width 145 height 21
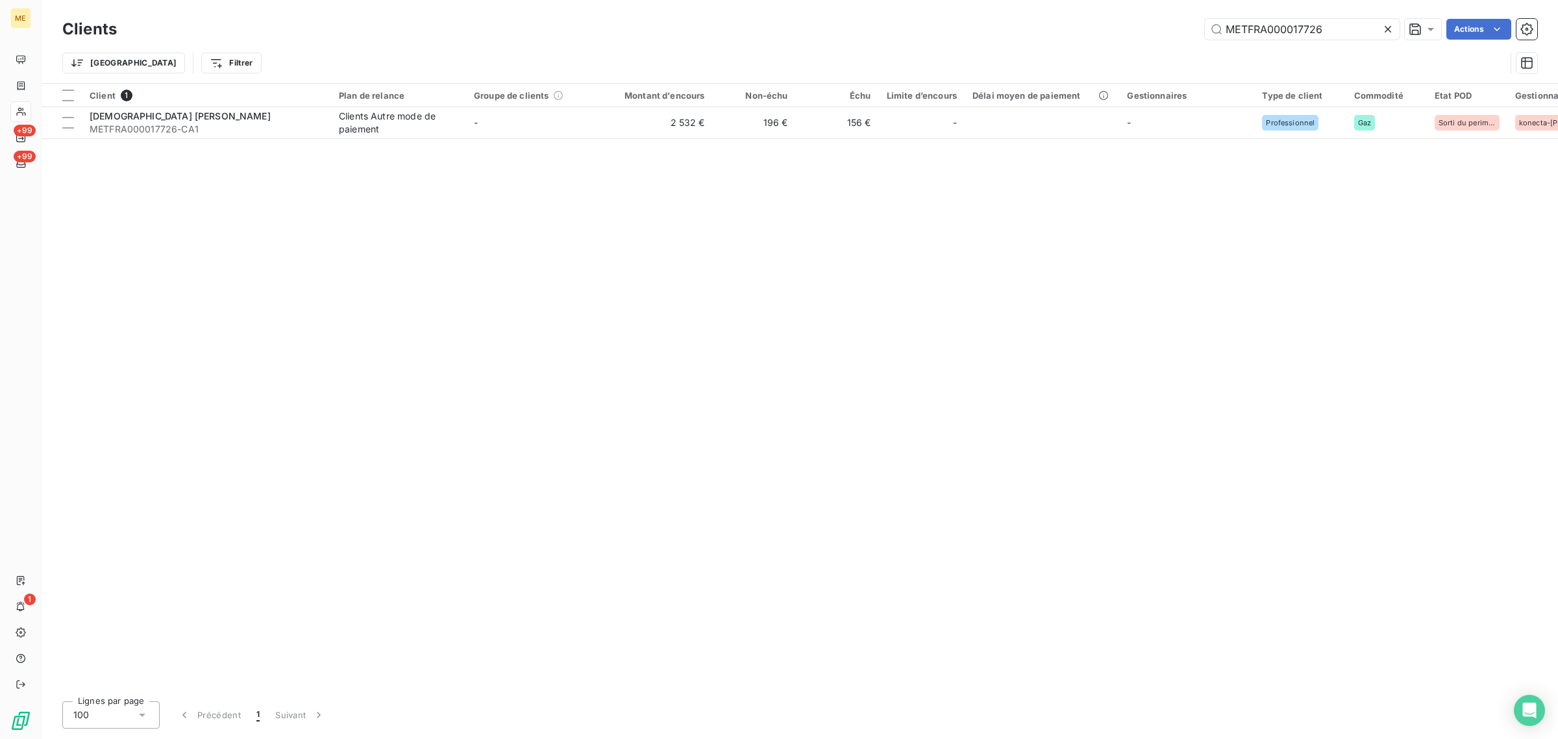
drag, startPoint x: 1328, startPoint y: 27, endPoint x: 1008, endPoint y: 28, distance: 319.4
click at [1008, 28] on div "METFRA000017726 Actions" at bounding box center [834, 29] width 1405 height 21
type input "GI154125"
click at [742, 127] on td "0 €" at bounding box center [754, 122] width 83 height 31
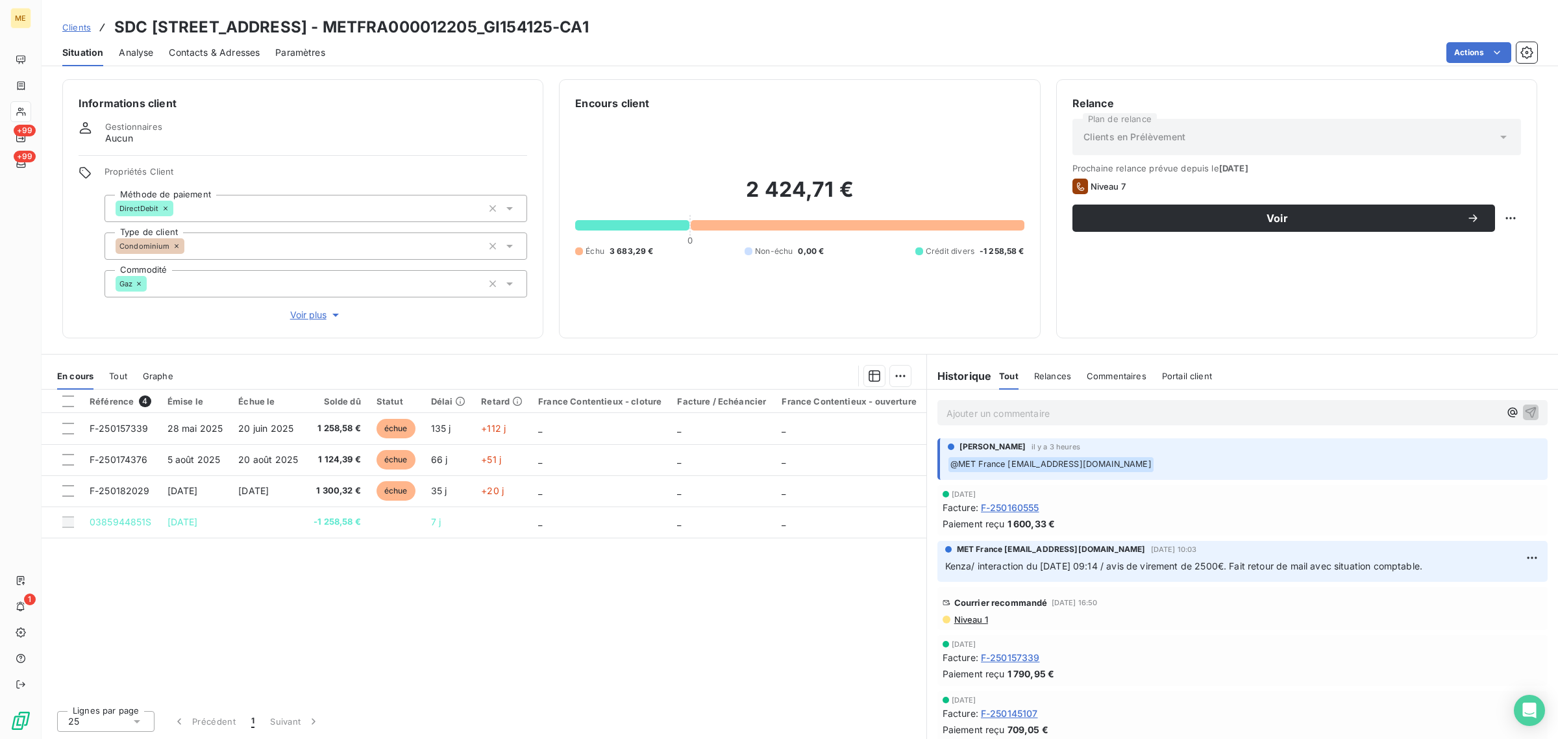
click at [297, 309] on span "Voir plus" at bounding box center [316, 314] width 52 height 13
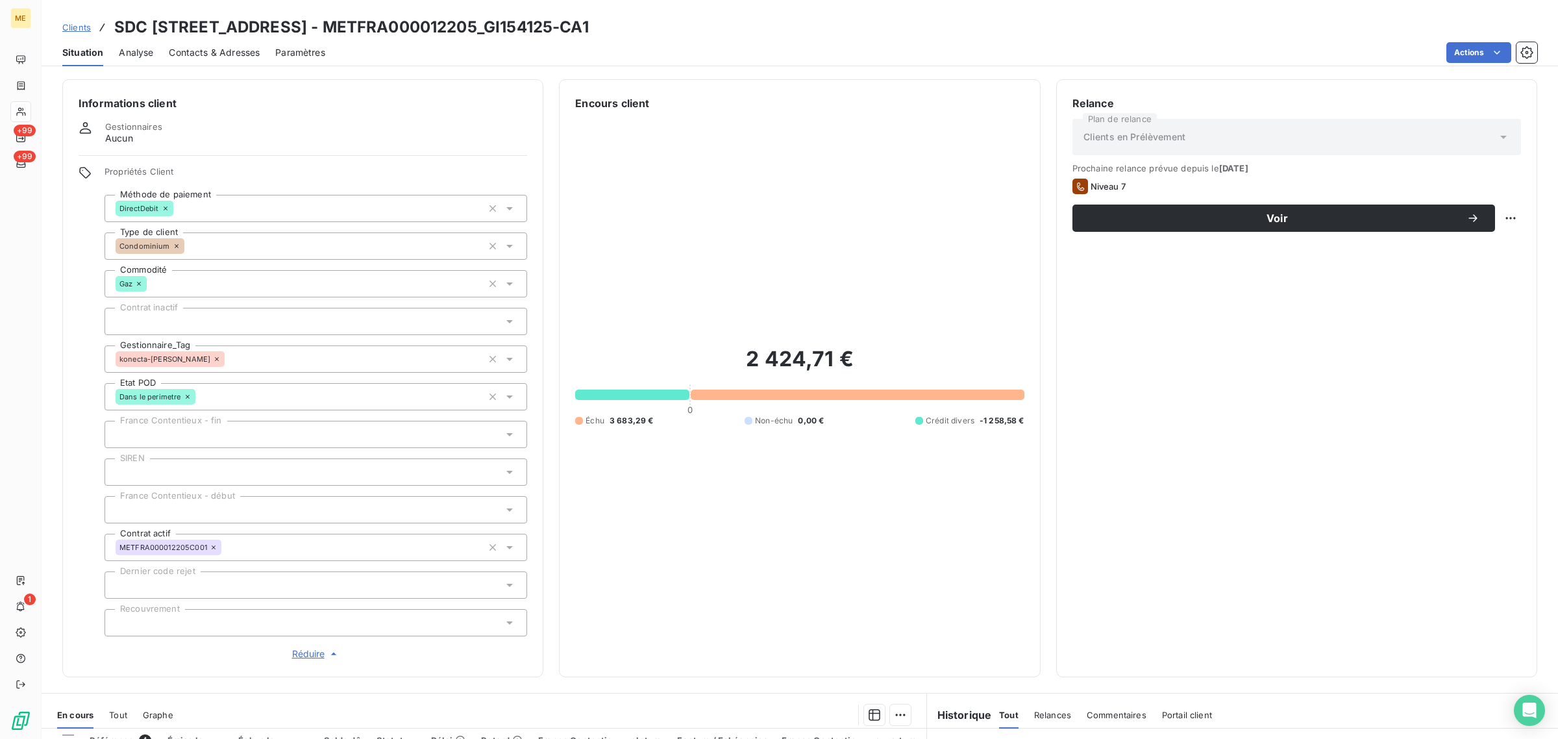
click at [86, 33] on link "Clients" at bounding box center [76, 27] width 29 height 13
